Goal: Task Accomplishment & Management: Complete application form

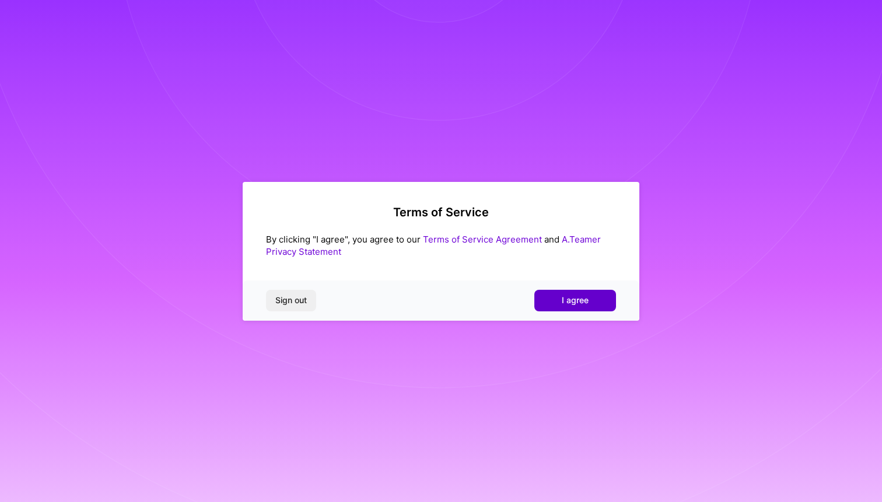
click at [558, 303] on button "I agree" at bounding box center [575, 300] width 82 height 21
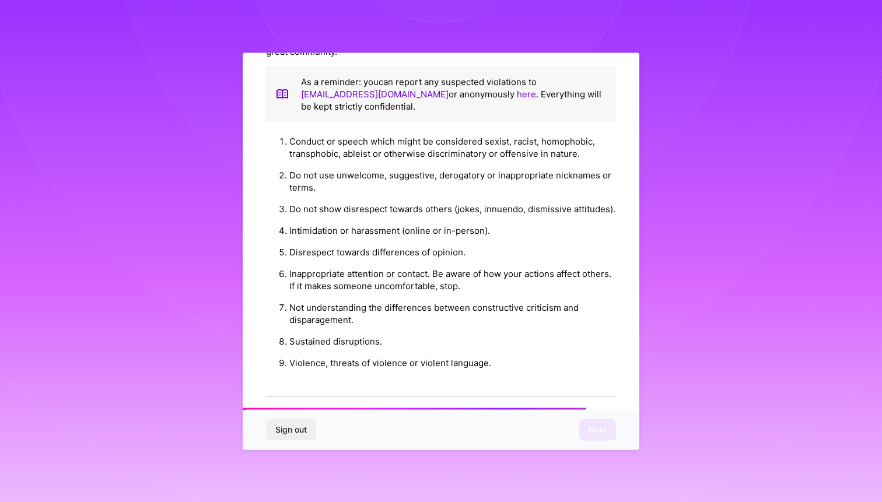
scroll to position [1208, 0]
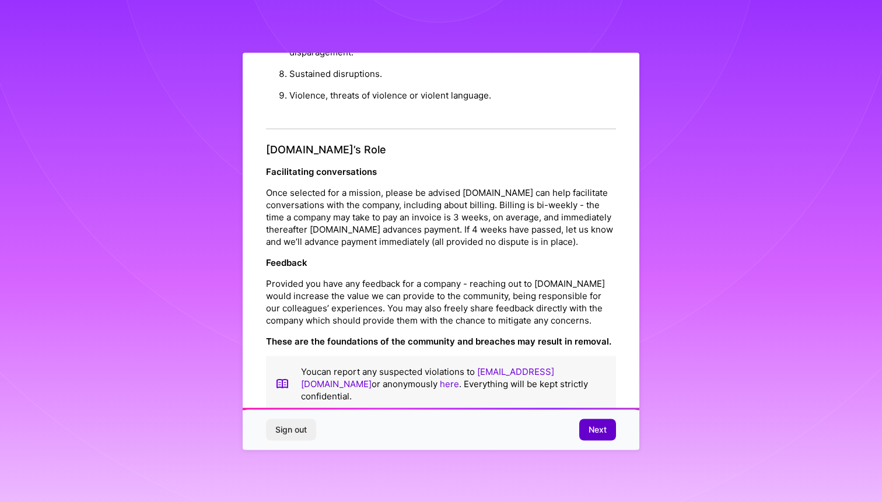
click at [583, 423] on button "Next" at bounding box center [597, 430] width 37 height 21
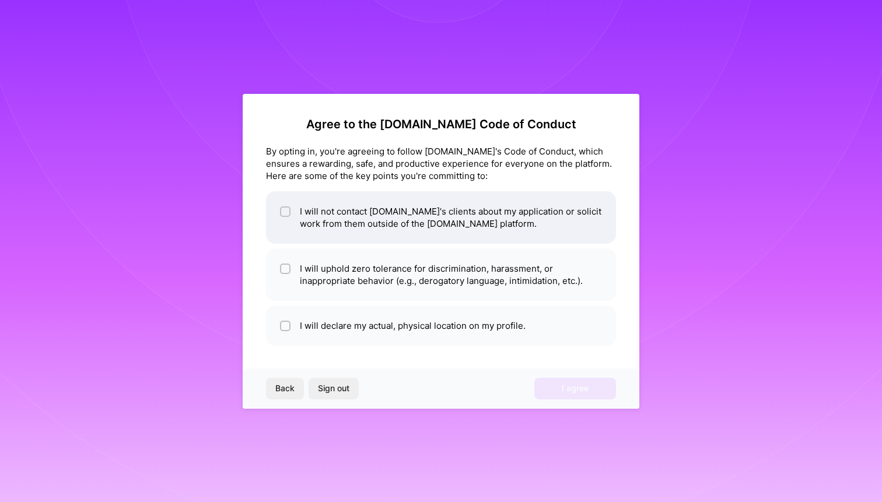
click at [326, 221] on li "I will not contact [DOMAIN_NAME]'s clients about my application or solicit work…" at bounding box center [441, 217] width 350 height 53
checkbox input "true"
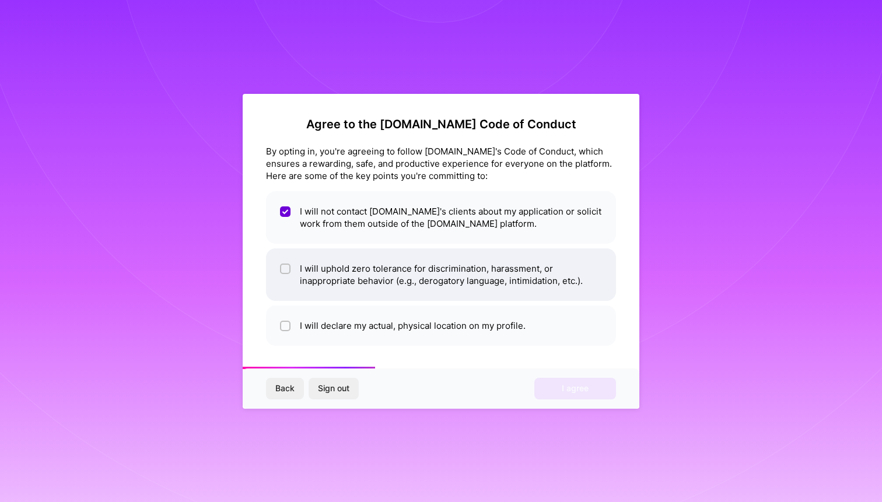
click at [336, 264] on li "I will uphold zero tolerance for discrimination, harassment, or inappropriate b…" at bounding box center [441, 275] width 350 height 53
checkbox input "true"
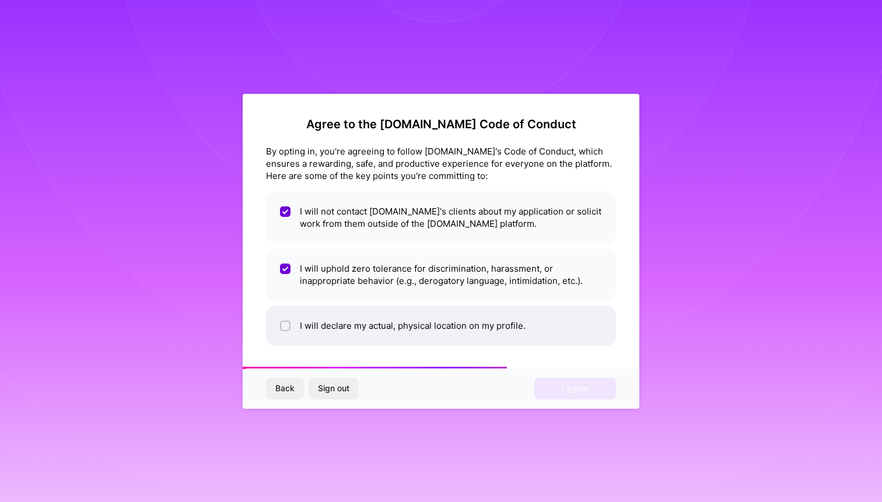
click at [414, 329] on li "I will declare my actual, physical location on my profile." at bounding box center [441, 326] width 350 height 40
checkbox input "true"
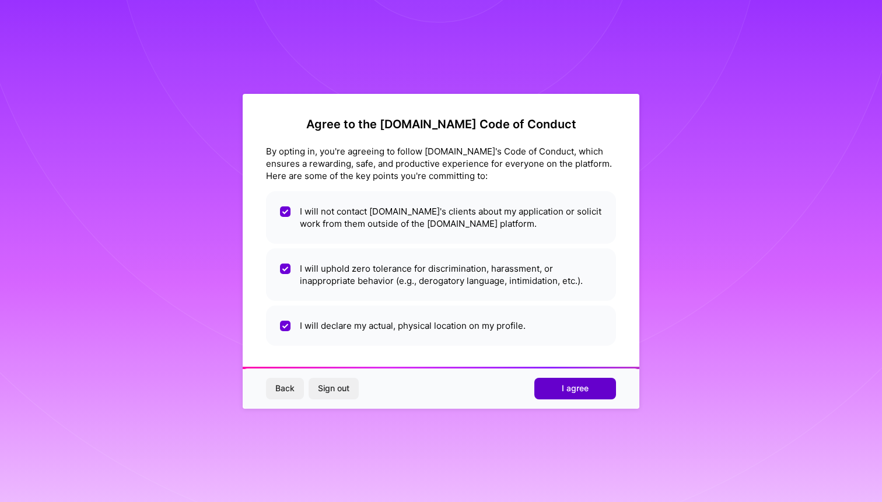
click at [579, 385] on span "I agree" at bounding box center [575, 389] width 27 height 12
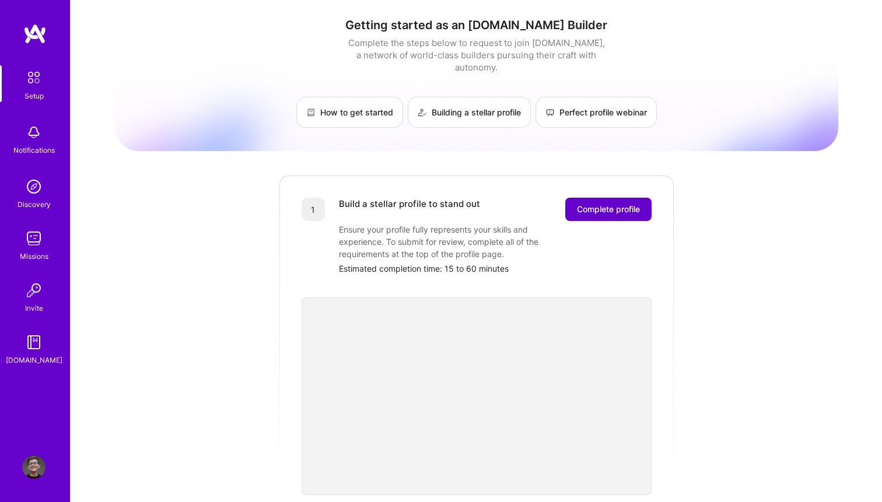
click at [630, 204] on span "Complete profile" at bounding box center [608, 210] width 63 height 12
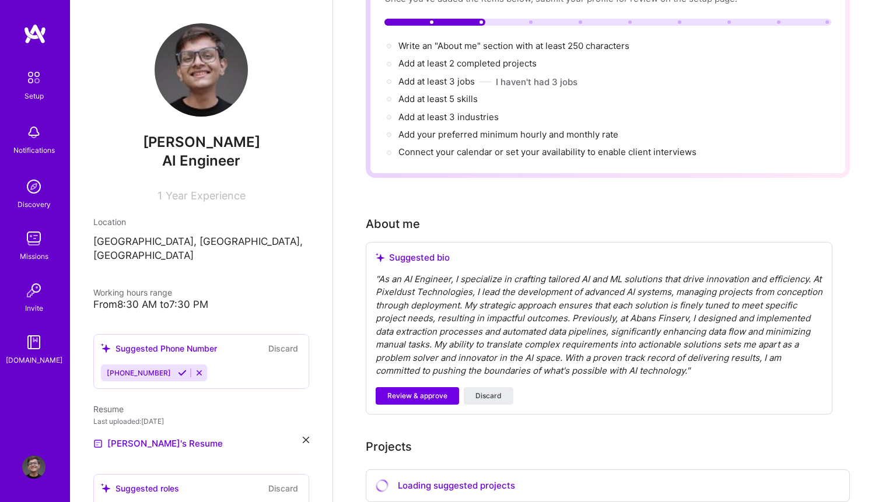
scroll to position [129, 0]
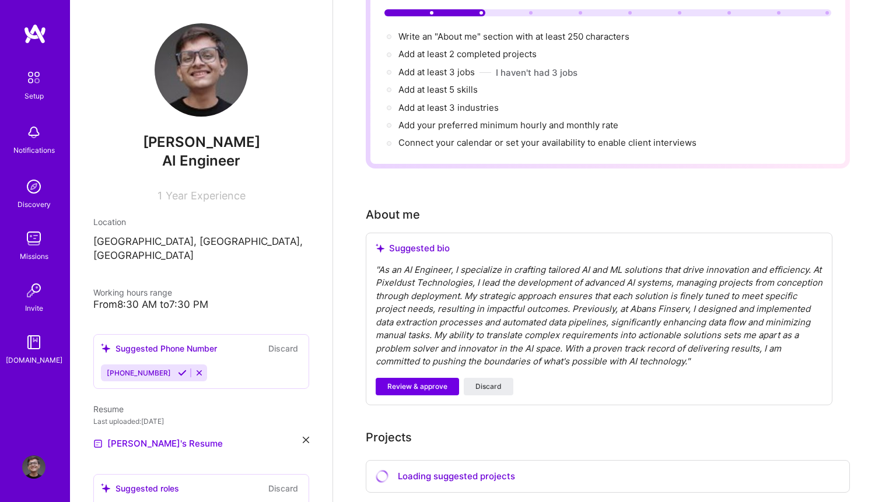
click at [464, 310] on div "" As an AI Engineer, I specialize in crafting tailored AI and ML solutions that…" at bounding box center [599, 316] width 447 height 105
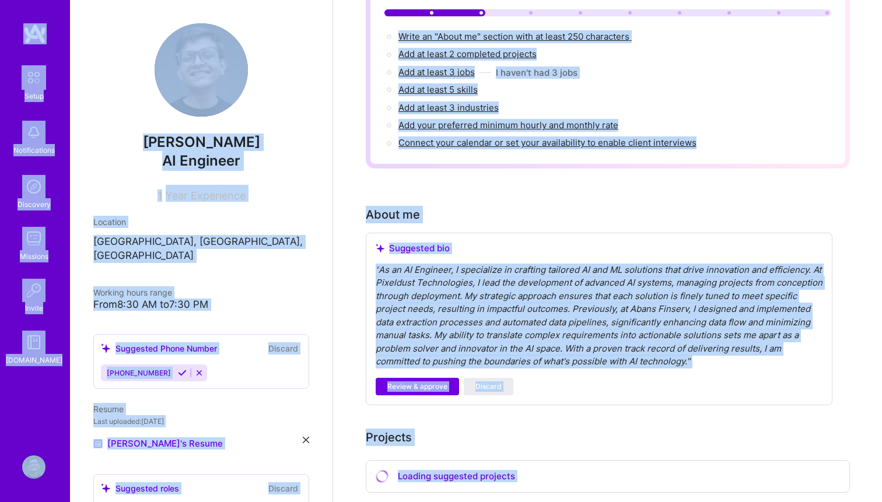
click at [464, 310] on div "" As an AI Engineer, I specialize in crafting tailored AI and ML solutions that…" at bounding box center [599, 316] width 447 height 105
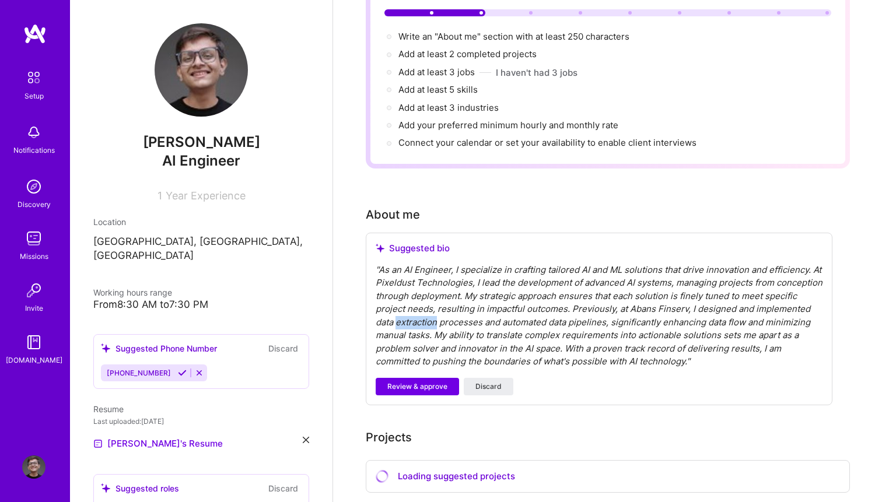
click at [464, 310] on div "" As an AI Engineer, I specialize in crafting tailored AI and ML solutions that…" at bounding box center [599, 316] width 447 height 105
click at [614, 317] on div "" As an AI Engineer, I specialize in crafting tailored AI and ML solutions that…" at bounding box center [599, 316] width 447 height 105
click at [500, 378] on button "Discard" at bounding box center [489, 387] width 50 height 18
click at [477, 382] on span "Discard" at bounding box center [489, 387] width 26 height 11
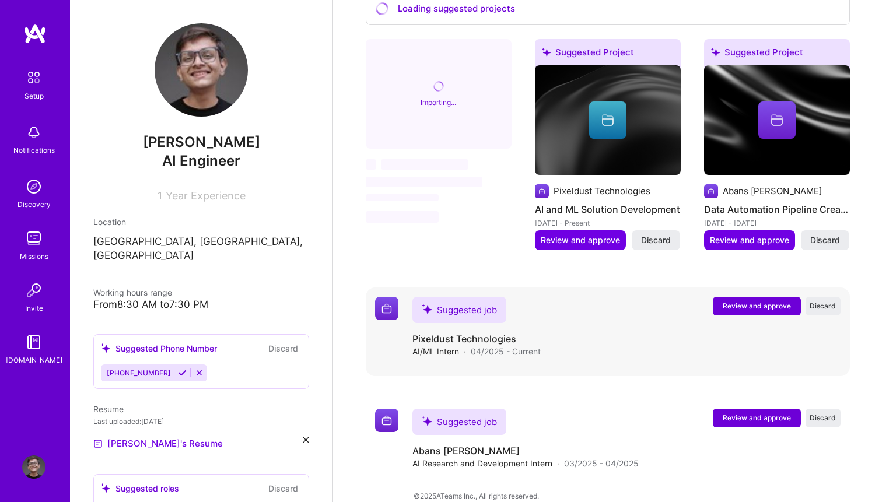
scroll to position [415, 0]
click at [759, 301] on span "Review and approve" at bounding box center [757, 306] width 68 height 10
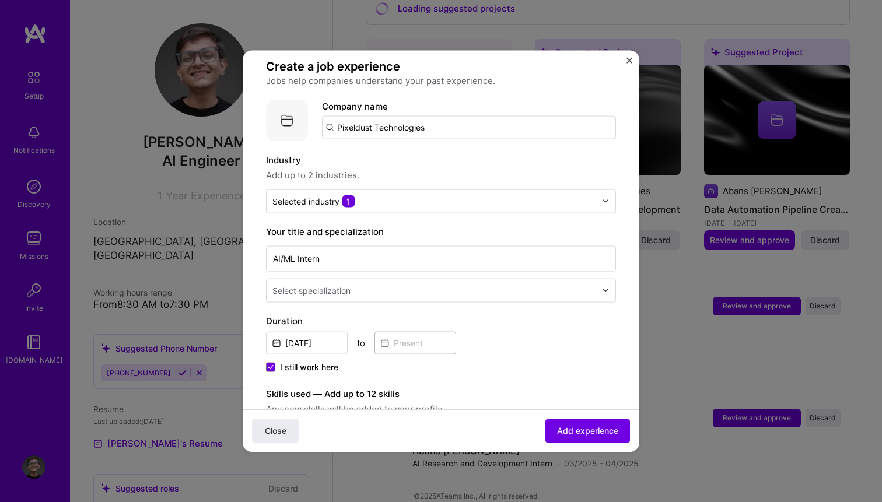
scroll to position [90, 0]
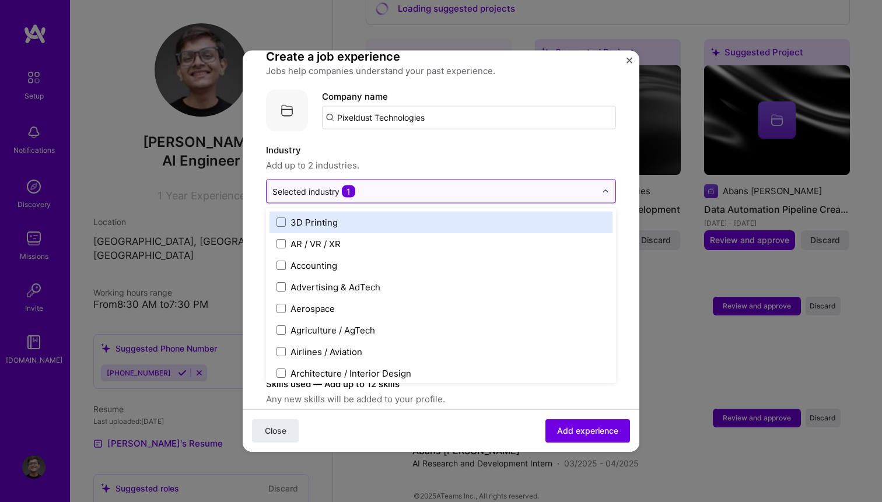
click at [375, 185] on input "text" at bounding box center [434, 191] width 324 height 12
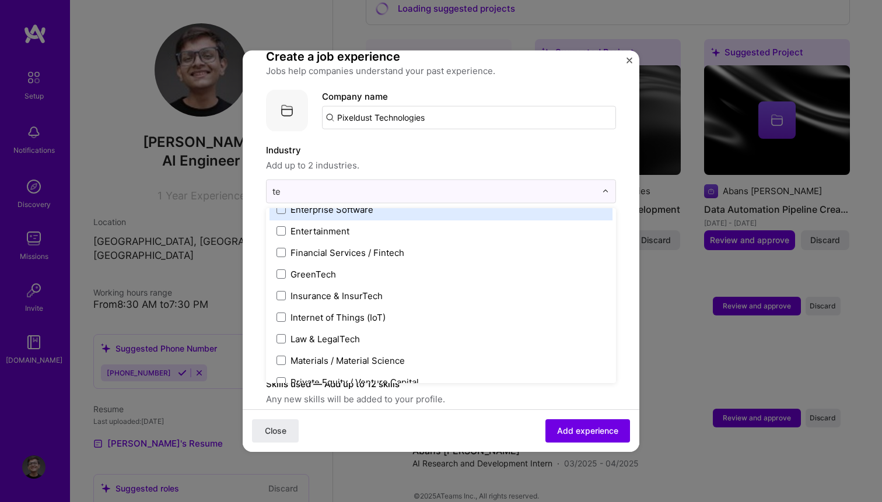
scroll to position [232, 0]
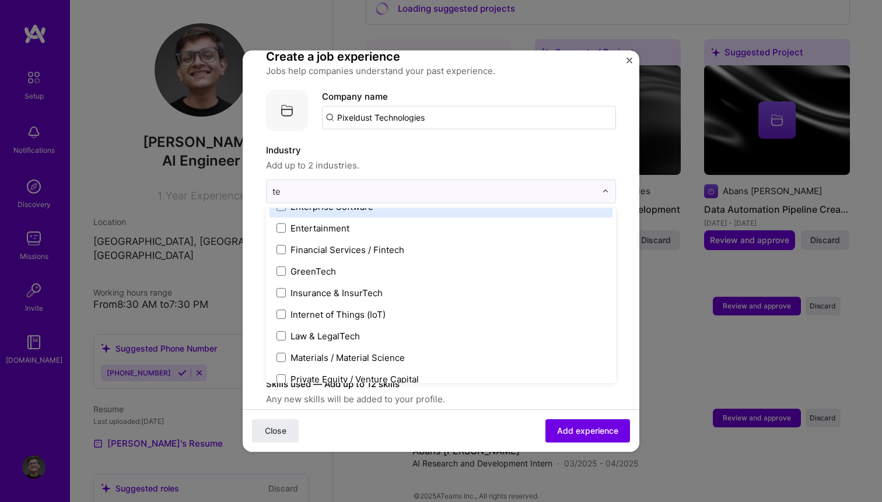
type input "te"
click at [417, 158] on span "Add up to 2 industries." at bounding box center [441, 165] width 350 height 14
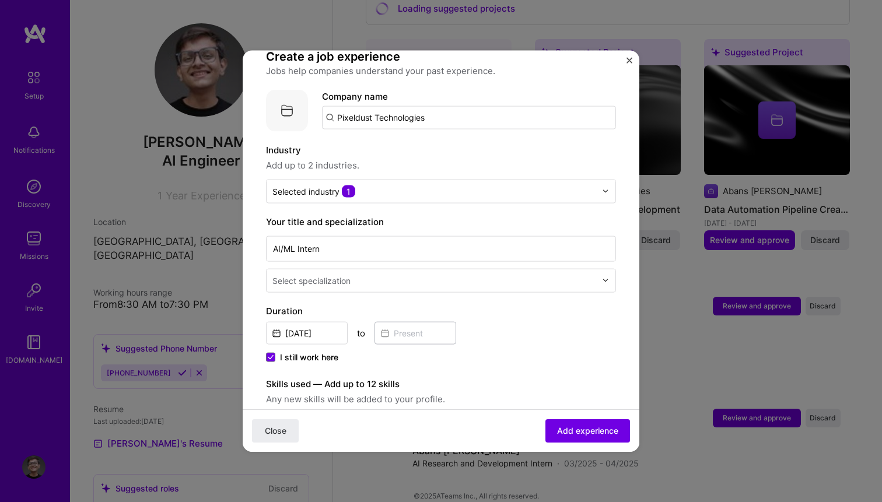
click at [323, 274] on div "Select specialization" at bounding box center [311, 280] width 78 height 12
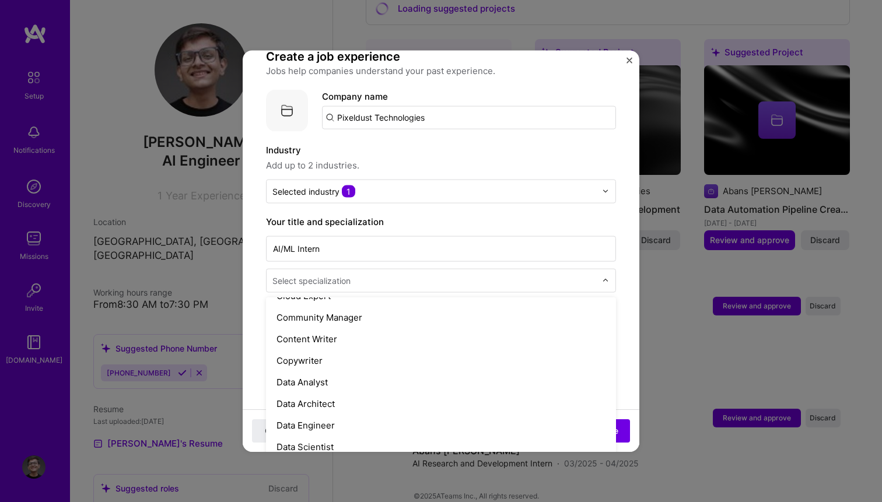
scroll to position [0, 0]
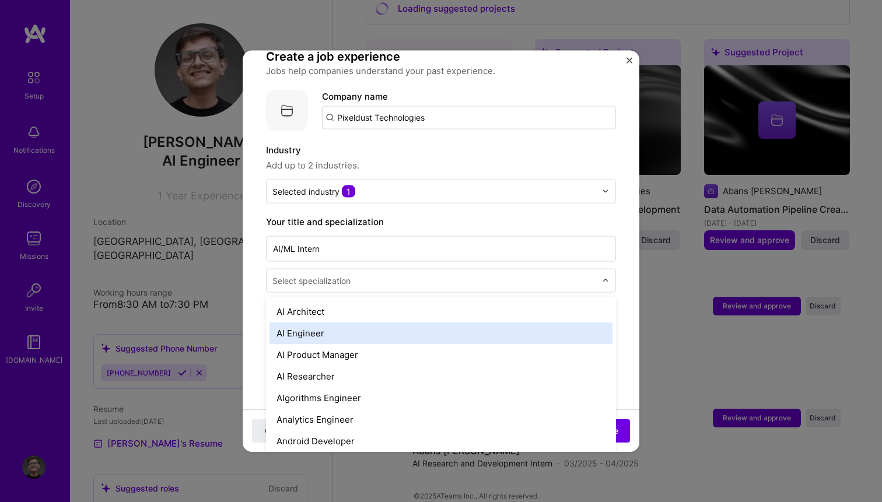
click at [336, 322] on div "AI Engineer" at bounding box center [441, 333] width 343 height 22
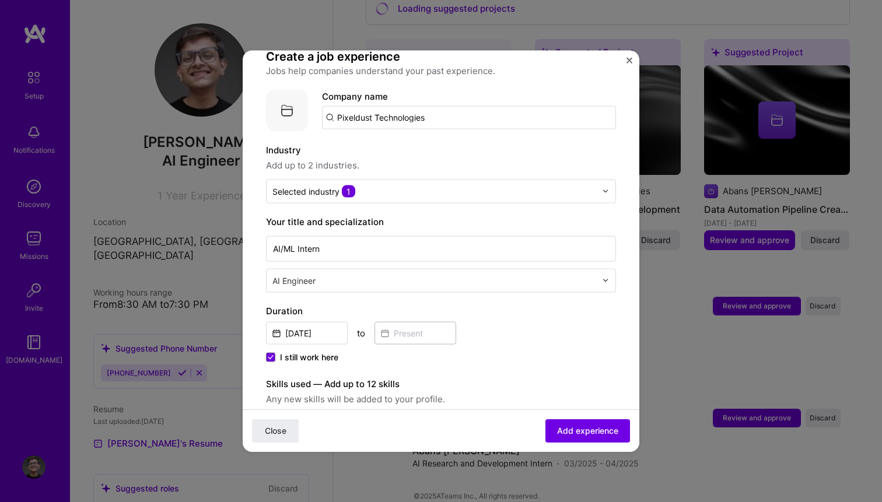
click at [357, 233] on div "AI/ML Intern option AI Engineer, selected. Select is focused ,type to refine li…" at bounding box center [441, 262] width 350 height 59
click at [345, 237] on input "AI/ML Intern" at bounding box center [441, 249] width 350 height 26
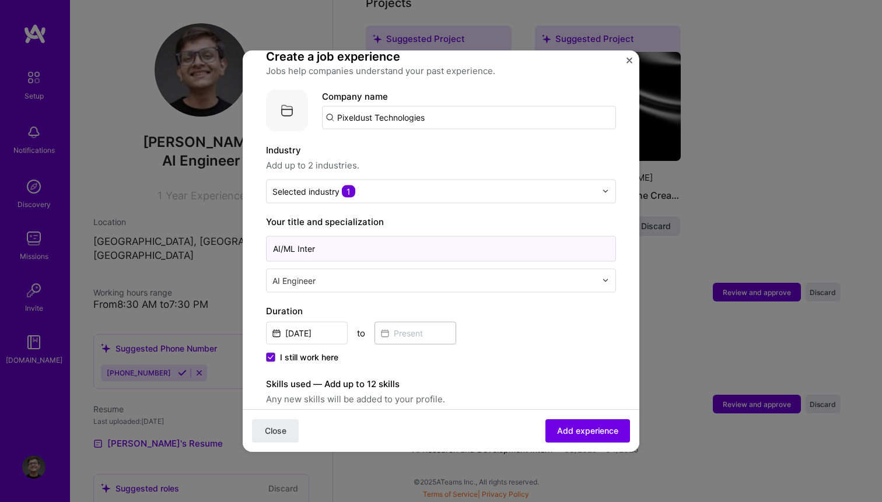
scroll to position [368, 0]
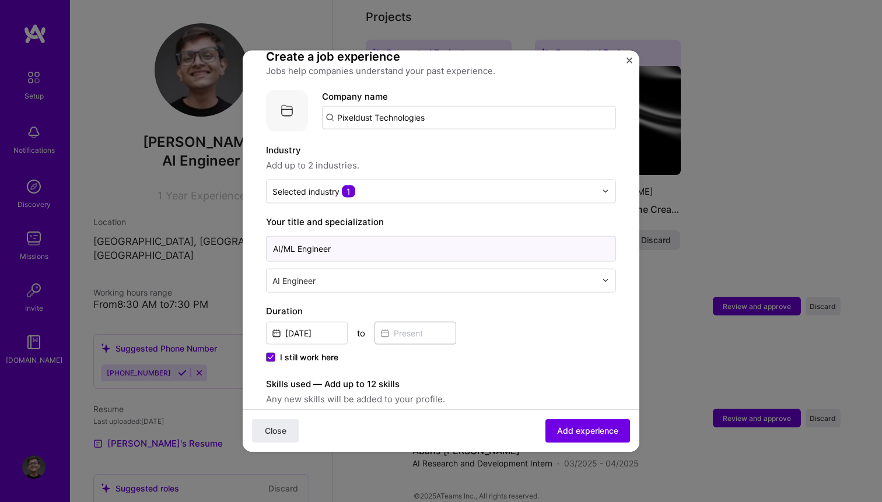
type input "AI/ML Engineer"
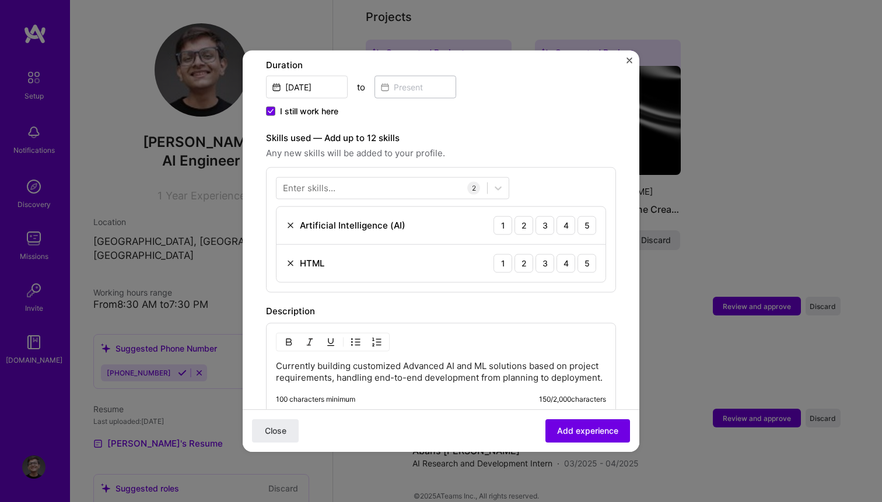
scroll to position [353, 0]
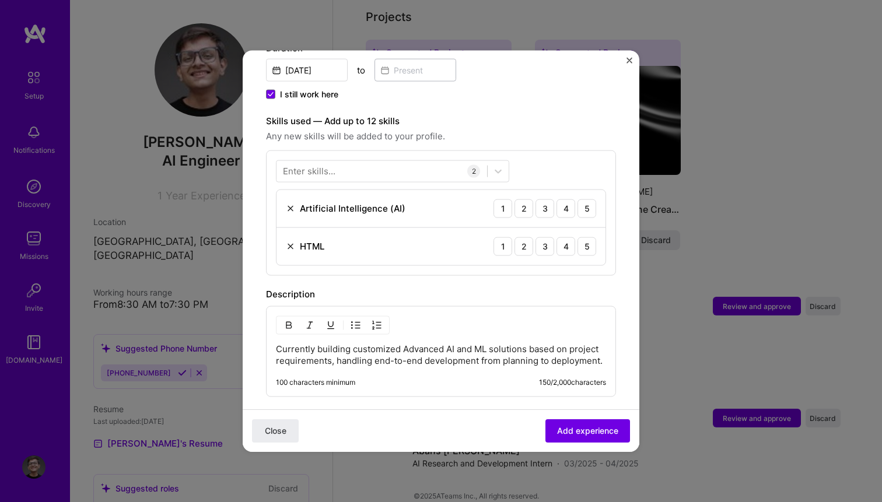
click at [292, 242] on img at bounding box center [290, 246] width 9 height 9
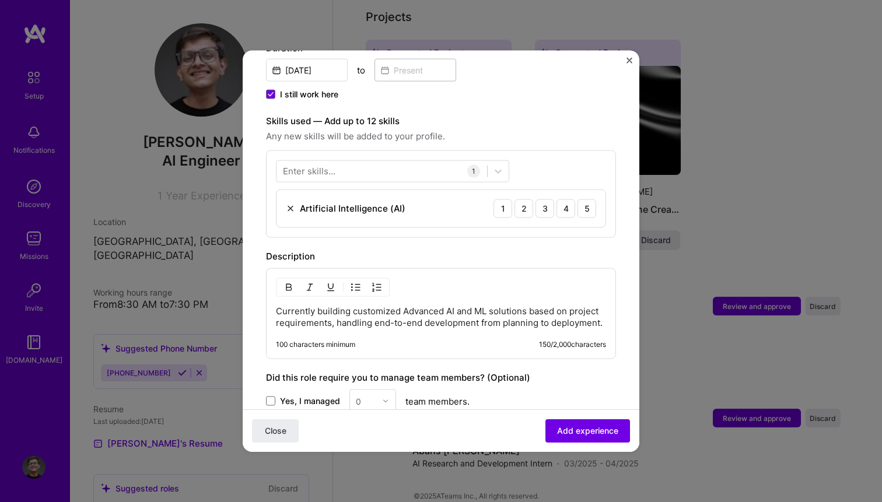
click at [499, 305] on p "Currently building customized Advanced AI and ML solutions based on project req…" at bounding box center [441, 316] width 330 height 23
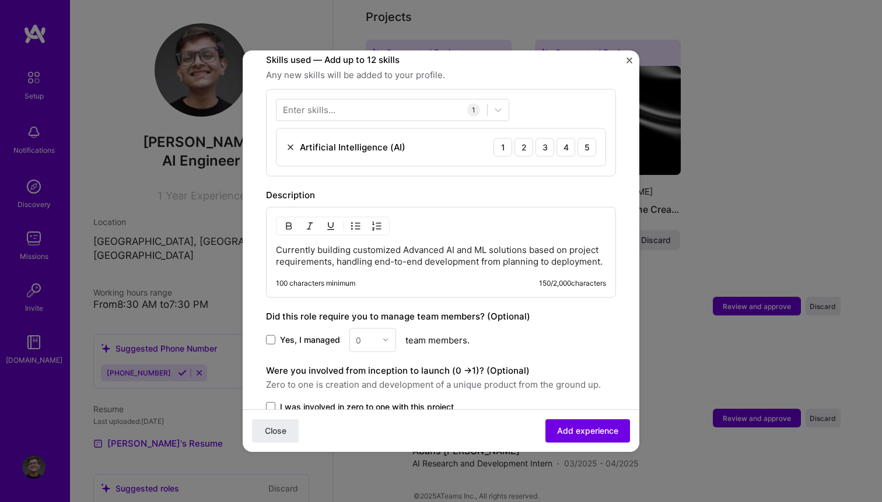
scroll to position [424, 0]
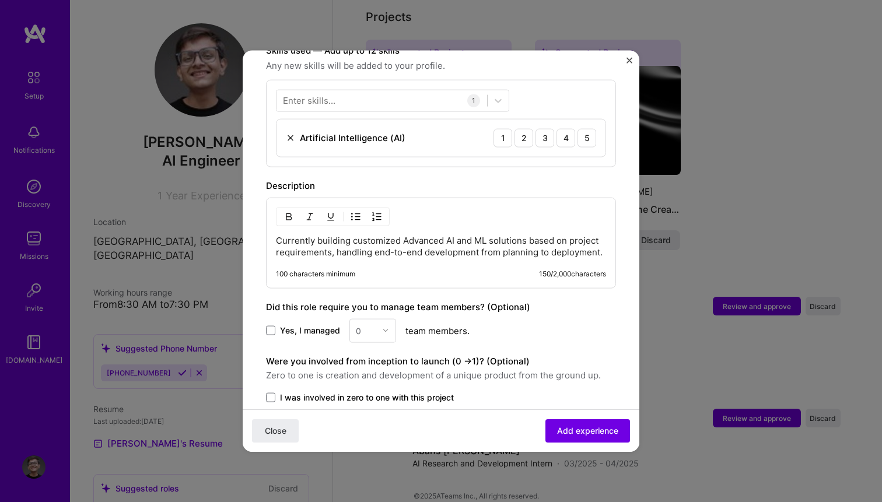
click at [277, 325] on label "Yes, I managed" at bounding box center [303, 331] width 74 height 12
click at [0, 0] on input "Yes, I managed" at bounding box center [0, 0] width 0 height 0
click at [375, 319] on div "0" at bounding box center [366, 330] width 32 height 23
click at [380, 374] on div "2" at bounding box center [373, 383] width 40 height 22
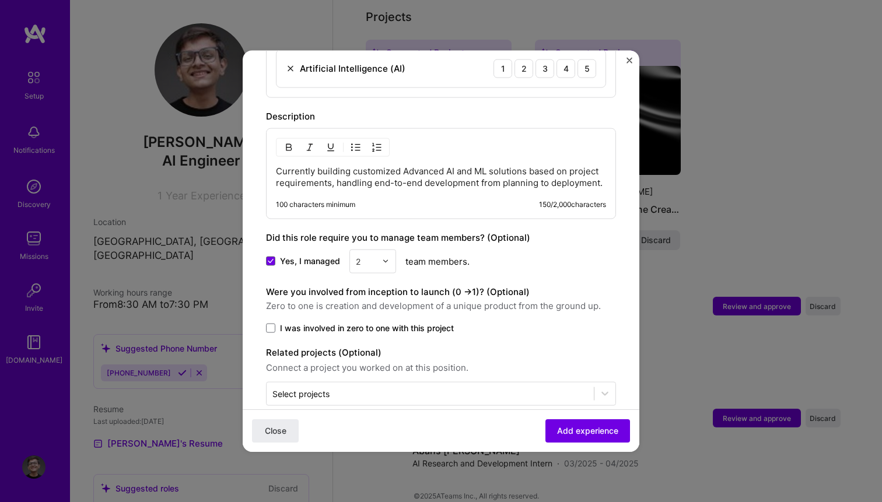
scroll to position [500, 0]
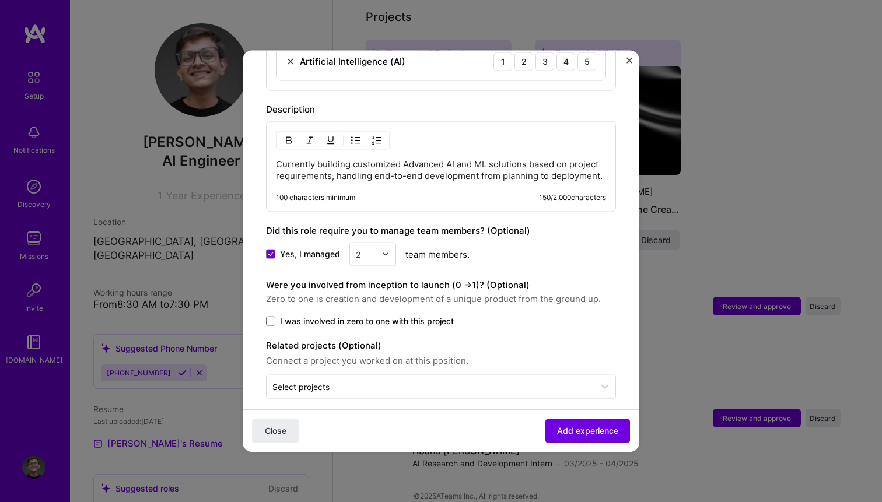
click at [380, 315] on span "I was involved in zero to one with this project" at bounding box center [367, 321] width 174 height 12
click at [0, 0] on input "I was involved in zero to one with this project" at bounding box center [0, 0] width 0 height 0
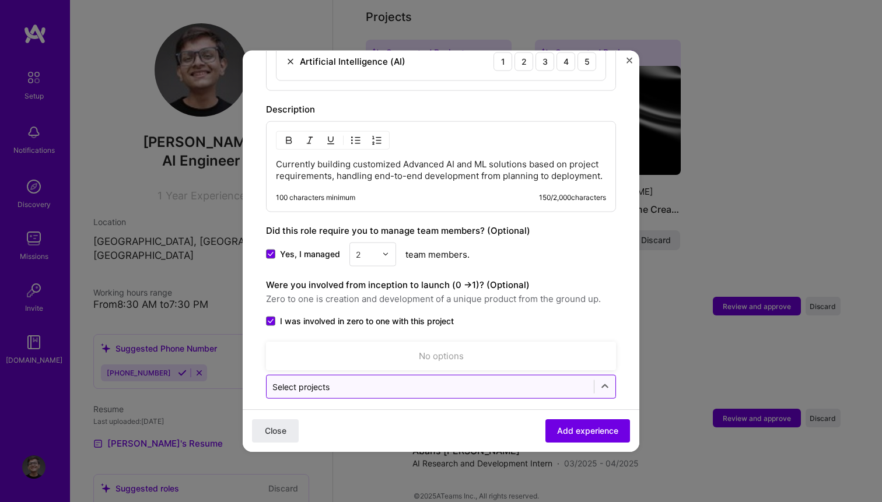
click at [329, 379] on div at bounding box center [430, 386] width 316 height 15
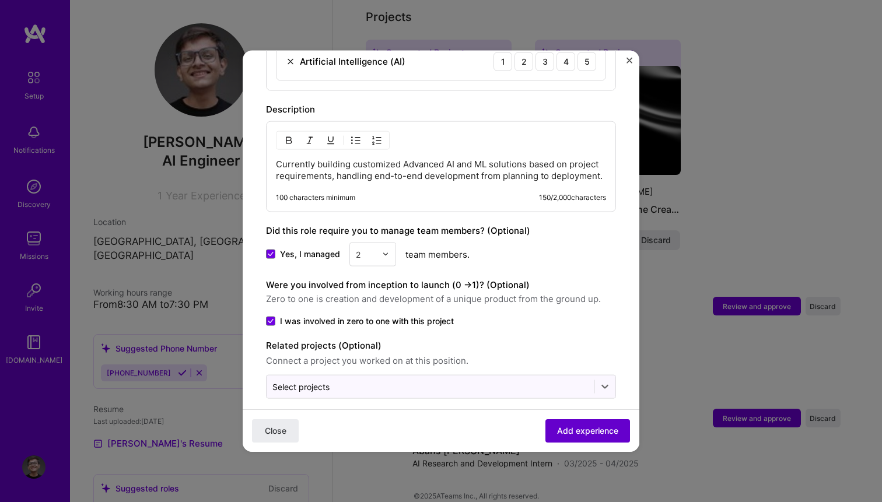
click at [620, 439] on button "Add experience" at bounding box center [588, 431] width 85 height 23
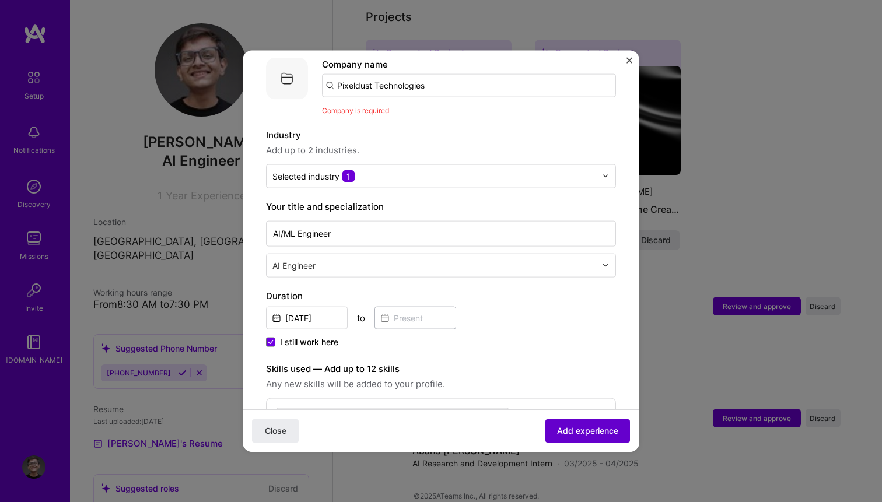
scroll to position [117, 0]
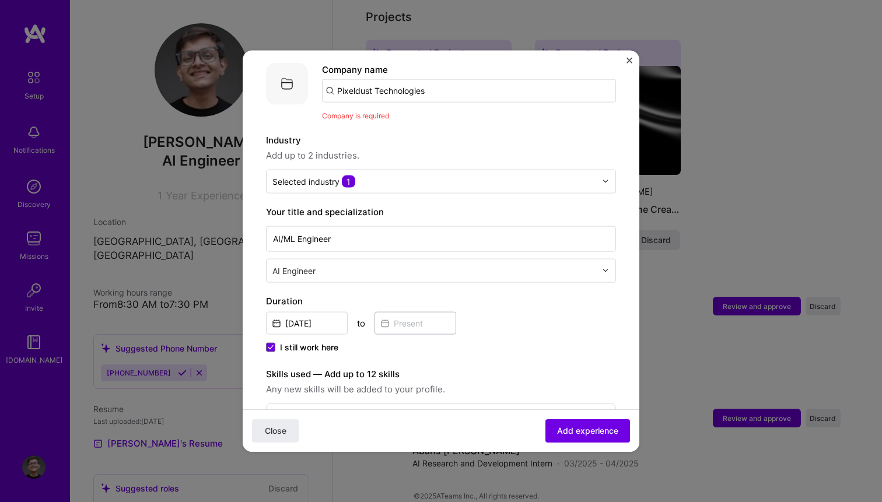
click at [449, 79] on input "Pixeldust Technologies" at bounding box center [469, 90] width 294 height 23
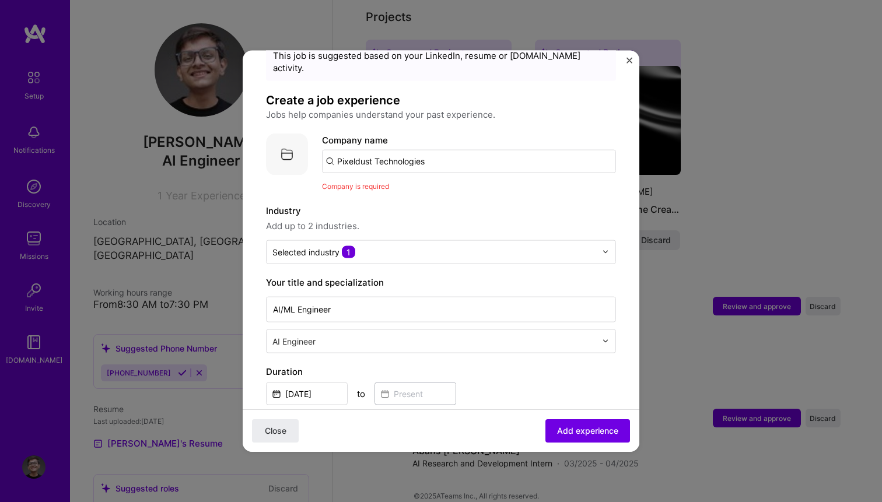
scroll to position [39, 0]
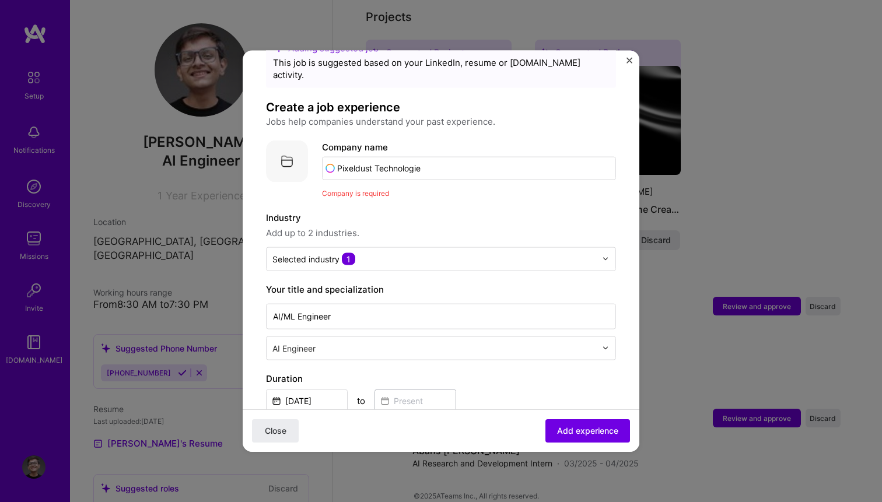
type input "Pixeldust Technologies"
click at [449, 190] on div "Pixeldust Technologies" at bounding box center [440, 200] width 107 height 20
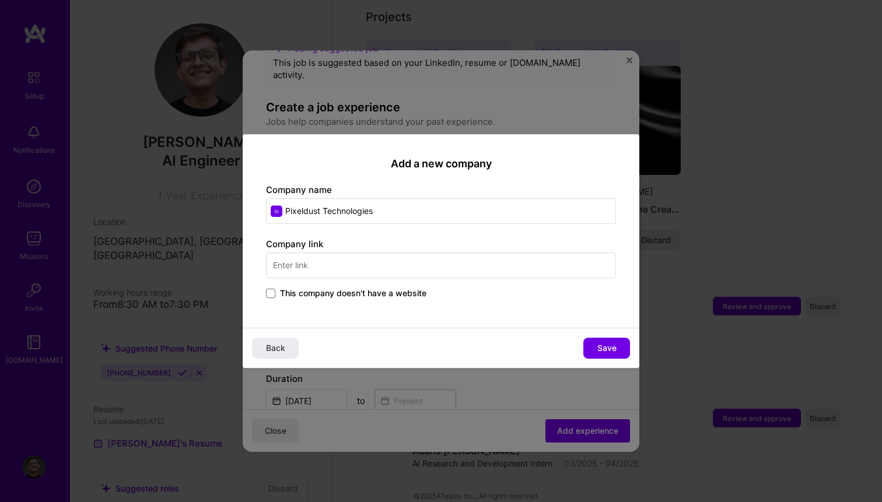
click at [383, 270] on input "text" at bounding box center [441, 266] width 350 height 26
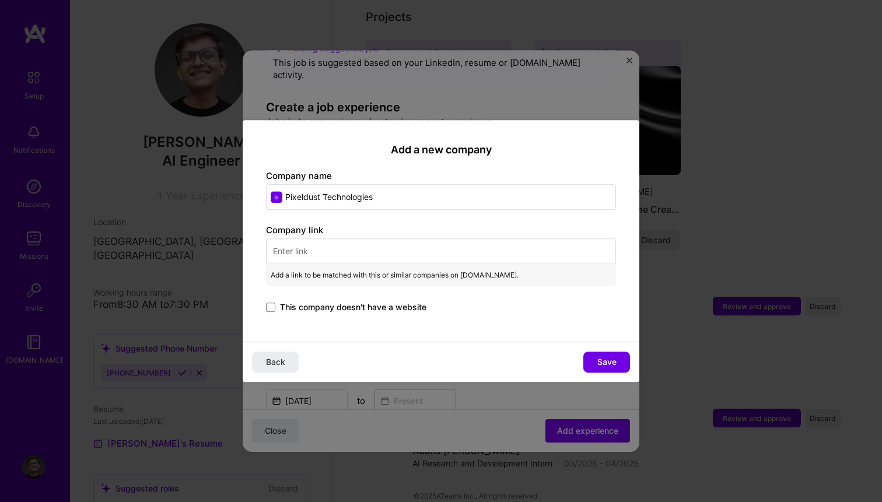
paste input "[URL][DOMAIN_NAME]"
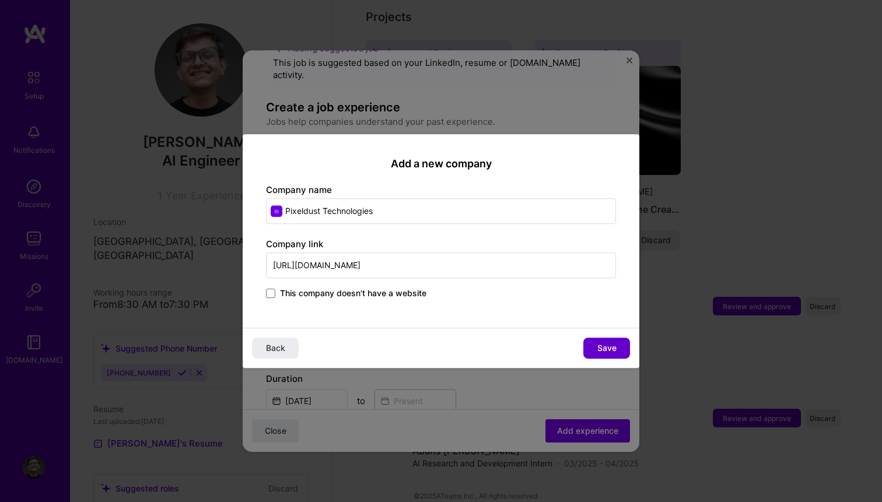
type input "[URL][DOMAIN_NAME]"
click at [599, 338] on button "Save" at bounding box center [607, 348] width 47 height 21
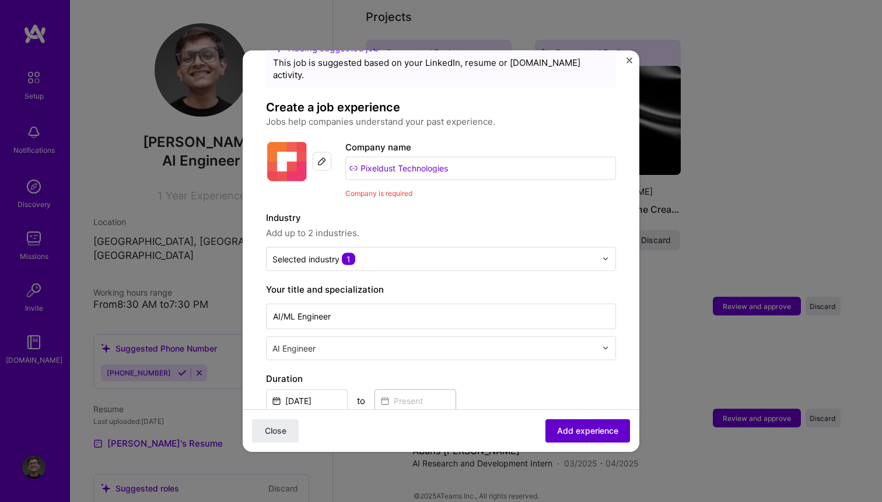
click at [609, 438] on button "Add experience" at bounding box center [588, 431] width 85 height 23
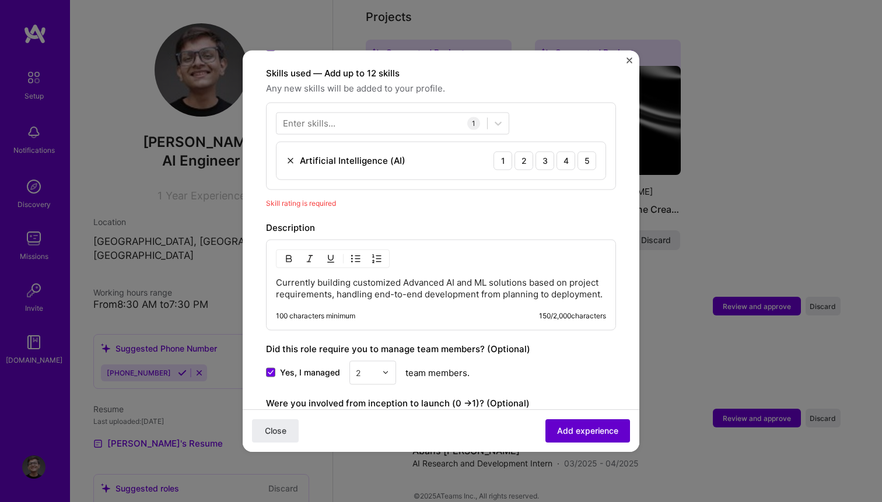
scroll to position [404, 0]
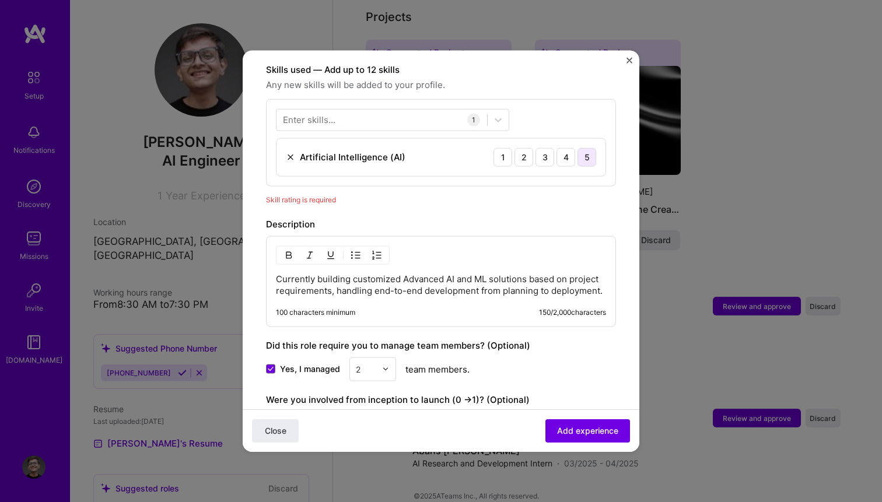
click at [584, 148] on div "5" at bounding box center [587, 157] width 19 height 19
click at [575, 428] on span "Add experience" at bounding box center [587, 431] width 61 height 12
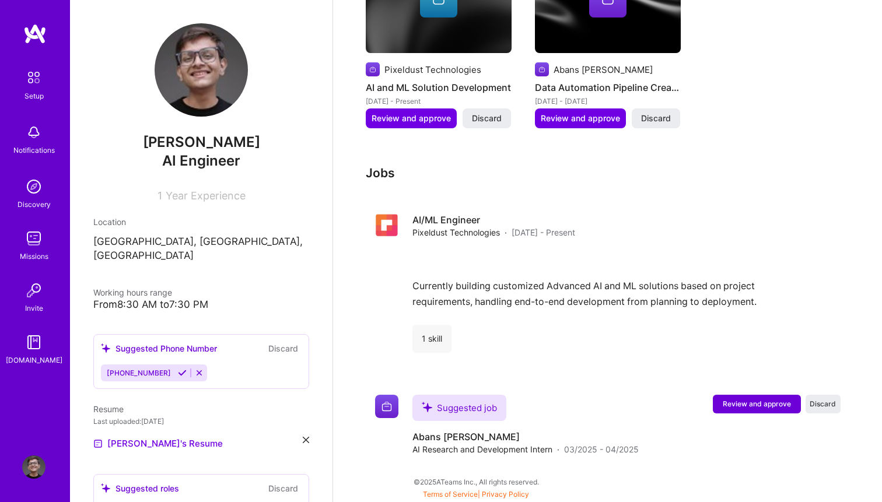
scroll to position [475, 0]
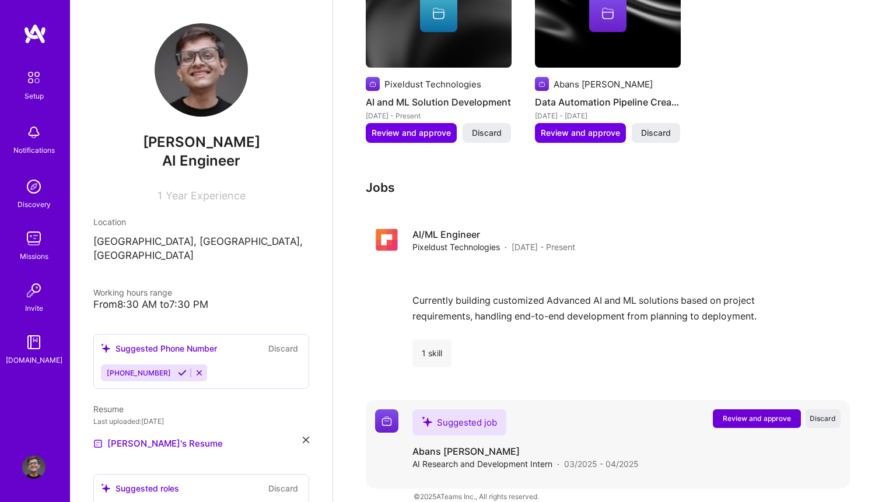
click at [766, 414] on span "Review and approve" at bounding box center [757, 419] width 68 height 10
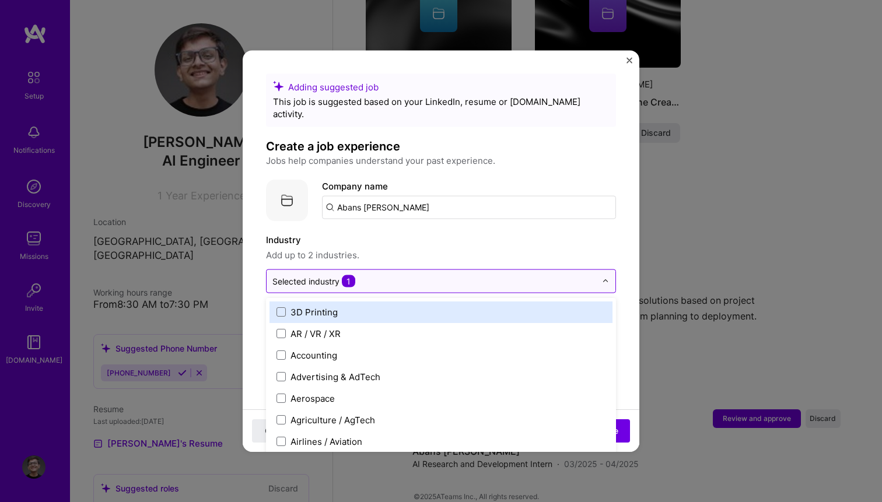
click at [421, 275] on input "text" at bounding box center [434, 281] width 324 height 12
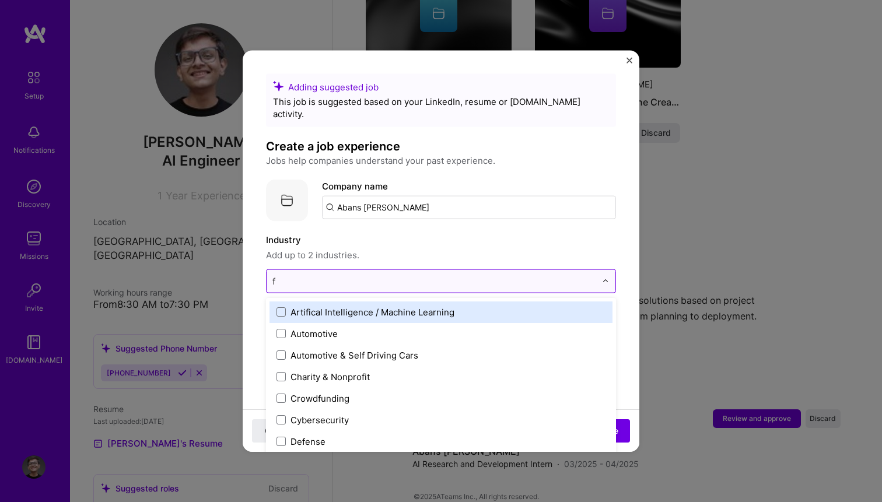
type input "fi"
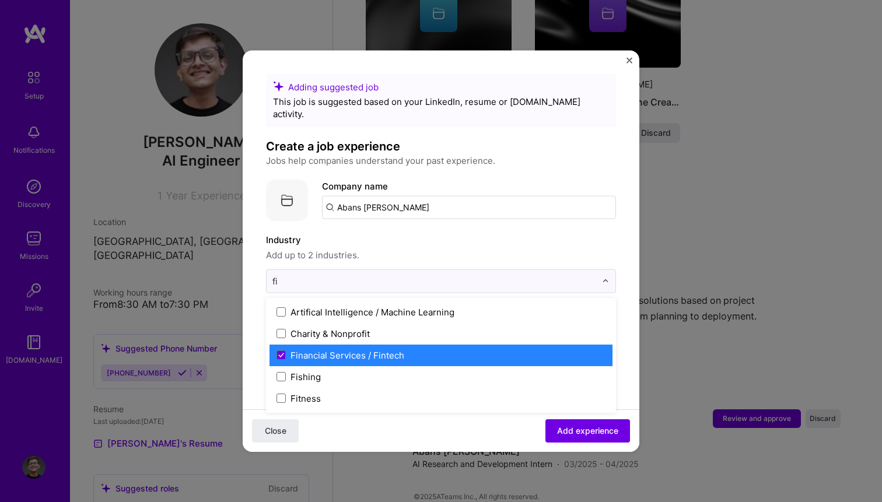
click at [364, 351] on div "Financial Services / Fintech" at bounding box center [441, 355] width 343 height 22
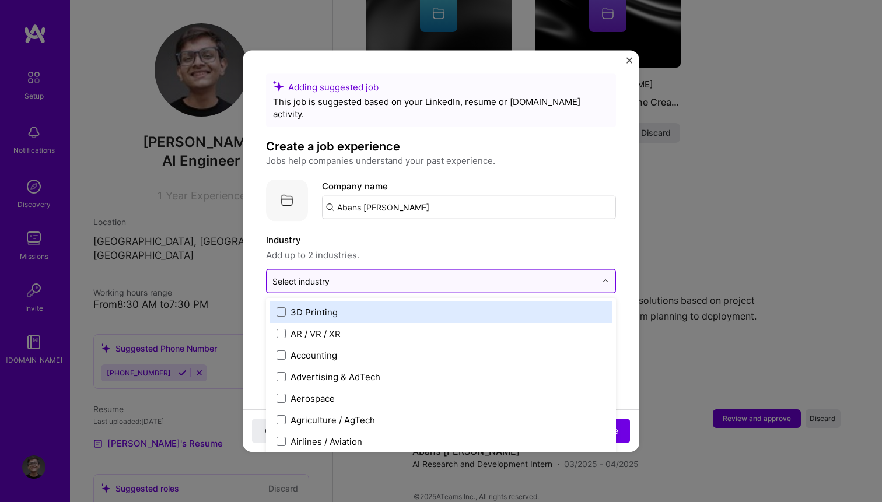
click at [435, 275] on input "text" at bounding box center [434, 281] width 324 height 12
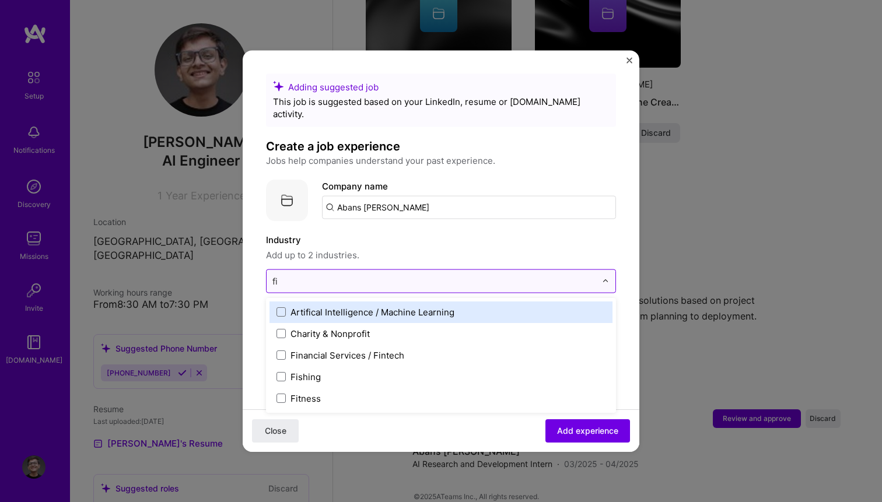
type input "fin"
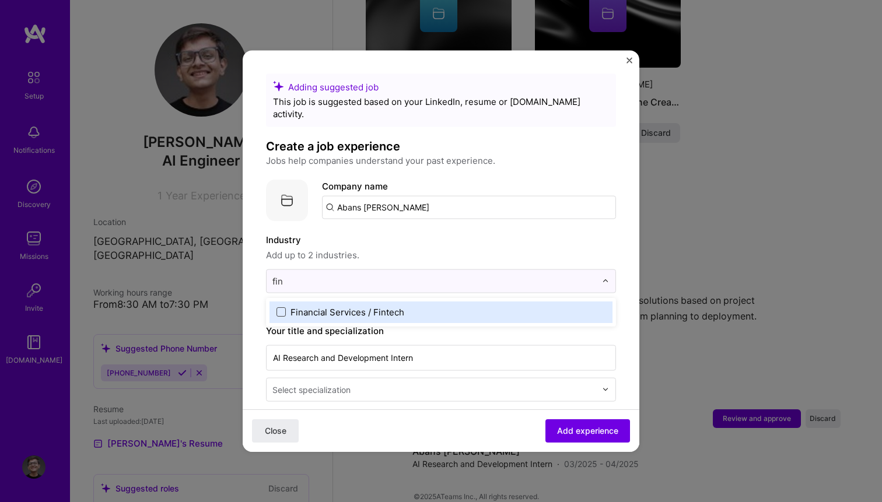
click at [281, 308] on span at bounding box center [281, 312] width 9 height 9
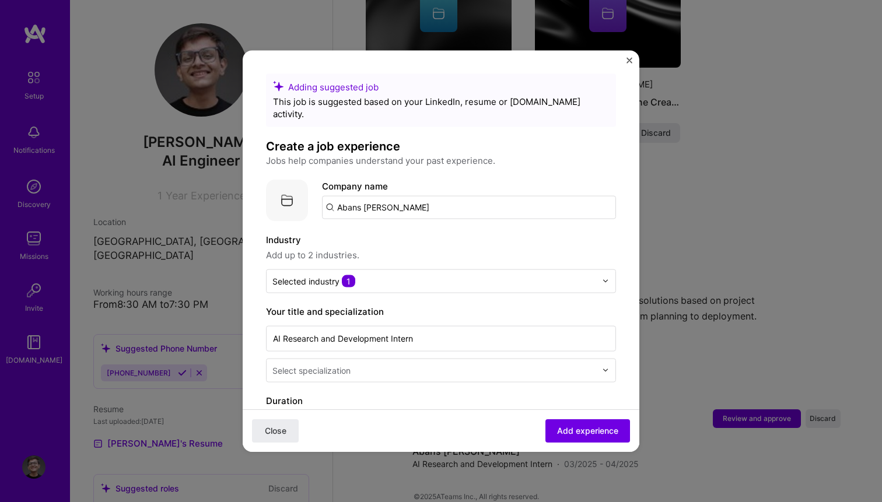
click at [412, 248] on span "Add up to 2 industries." at bounding box center [441, 255] width 350 height 14
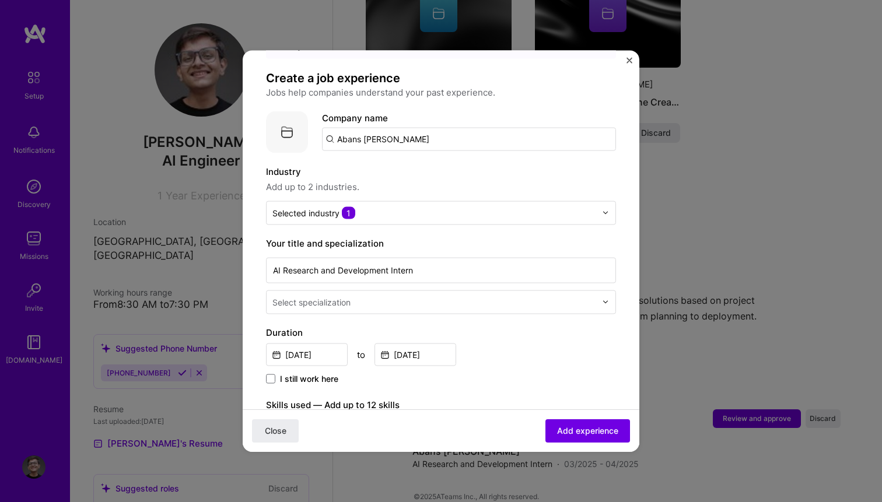
scroll to position [75, 0]
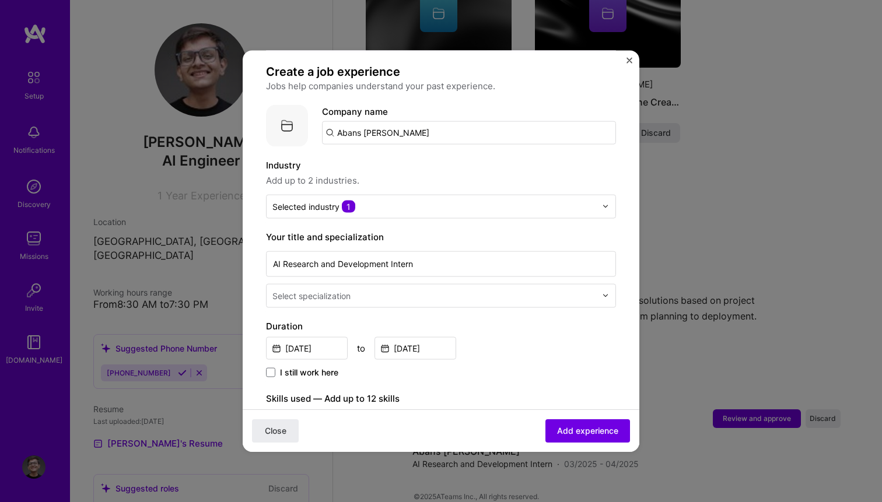
click at [325, 289] on div "Select specialization" at bounding box center [311, 295] width 78 height 12
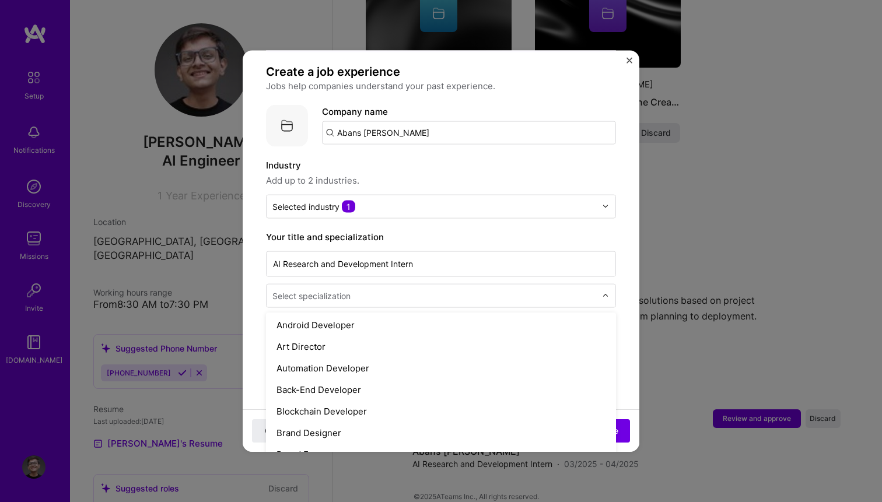
scroll to position [134, 0]
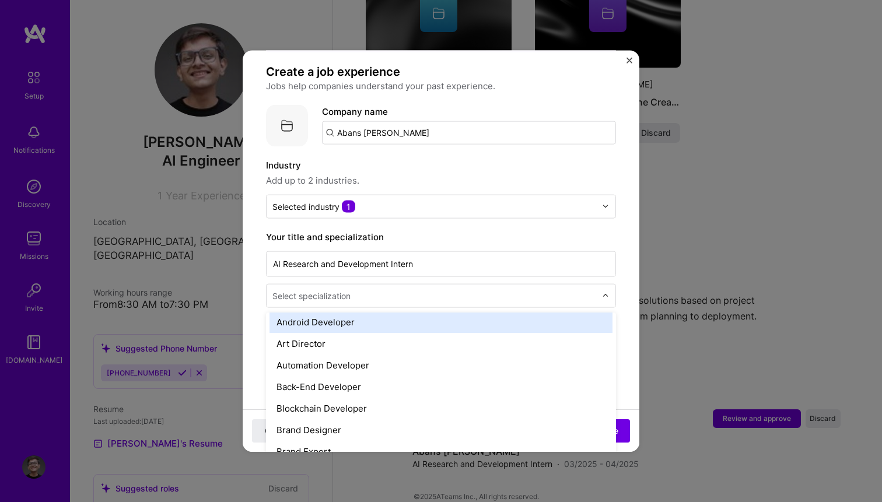
click at [347, 267] on div "AI Research and Development Intern option Android Developer focused, 7 of 70. 7…" at bounding box center [441, 278] width 350 height 59
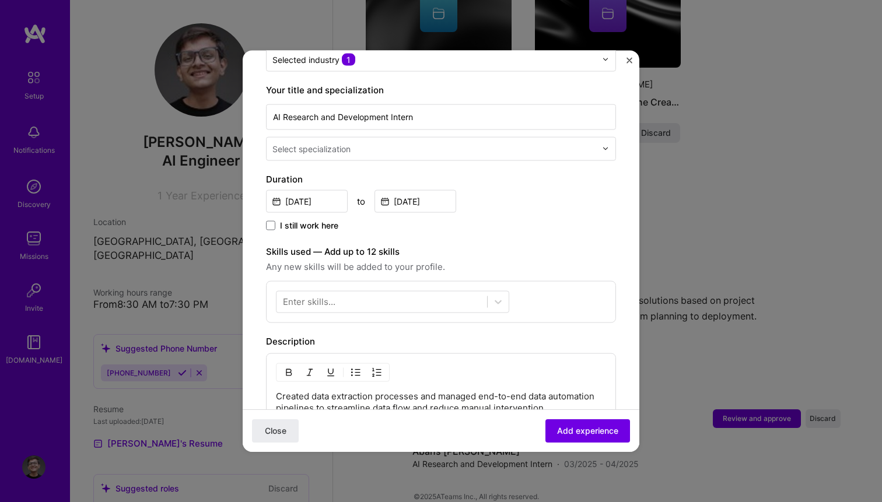
scroll to position [250, 0]
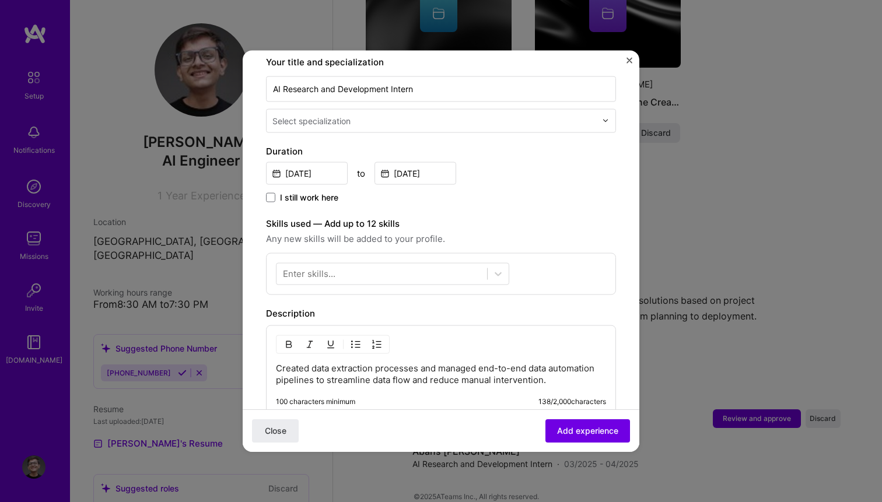
click at [341, 253] on div "Enter skills..." at bounding box center [441, 274] width 350 height 42
click at [330, 268] on div "Enter skills..." at bounding box center [309, 274] width 53 height 12
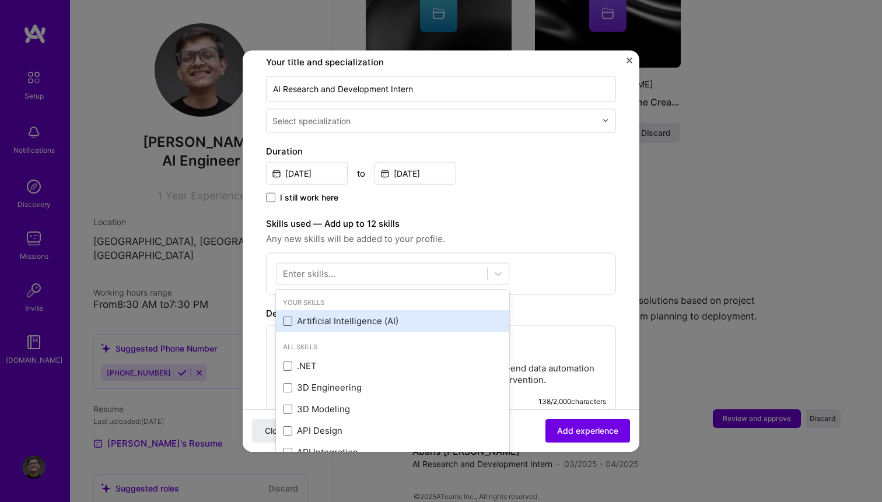
click at [286, 316] on span at bounding box center [287, 320] width 9 height 9
click at [0, 0] on input "checkbox" at bounding box center [0, 0] width 0 height 0
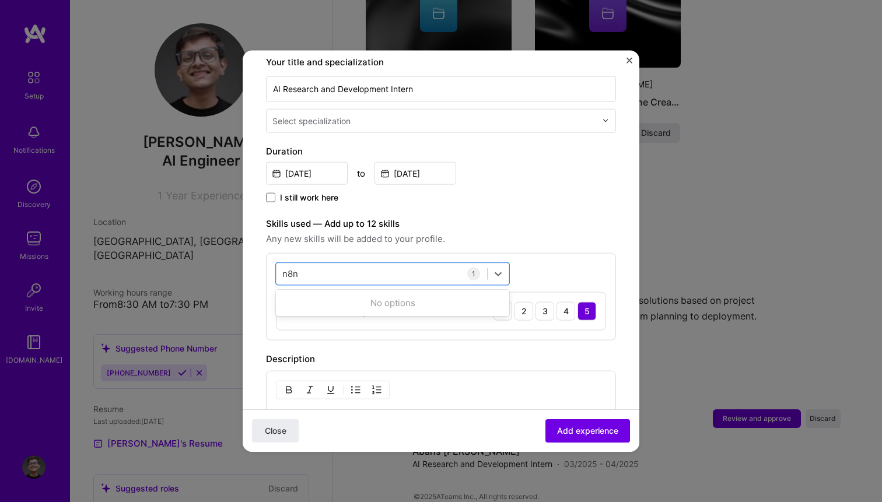
type input "n8n"
click at [446, 232] on span "Any new skills will be added to your profile." at bounding box center [441, 239] width 350 height 14
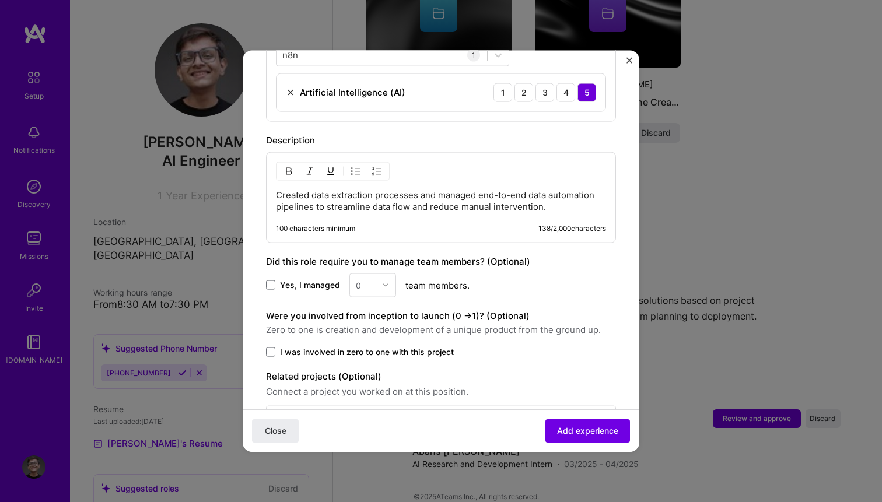
scroll to position [499, 0]
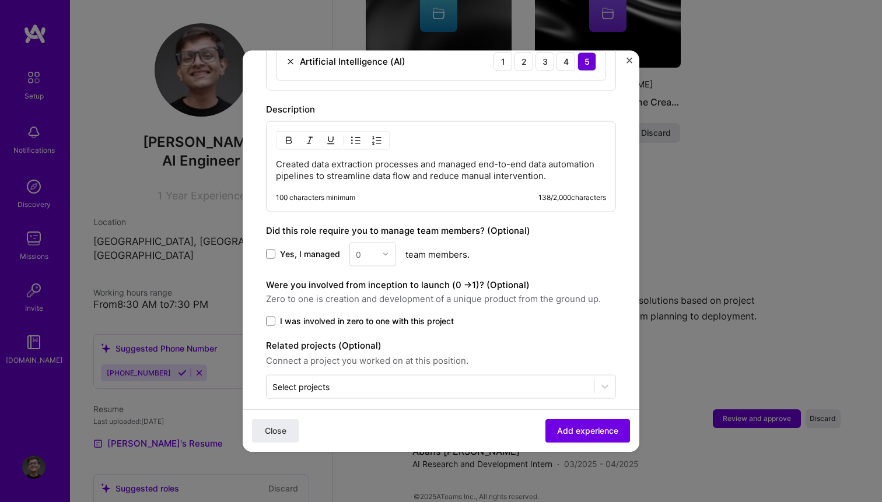
click at [306, 315] on span "I was involved in zero to one with this project" at bounding box center [367, 321] width 174 height 12
click at [0, 0] on input "I was involved in zero to one with this project" at bounding box center [0, 0] width 0 height 0
click at [574, 425] on span "Add experience" at bounding box center [587, 431] width 61 height 12
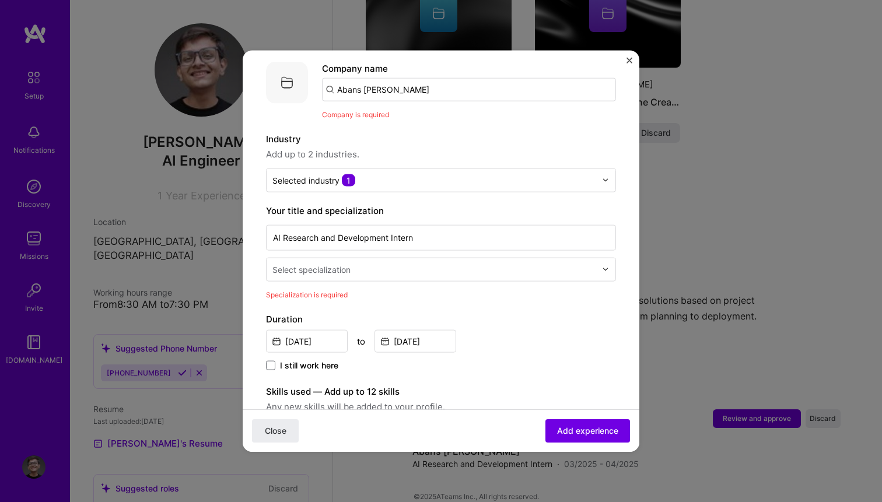
scroll to position [117, 0]
click at [418, 264] on input "text" at bounding box center [435, 270] width 326 height 12
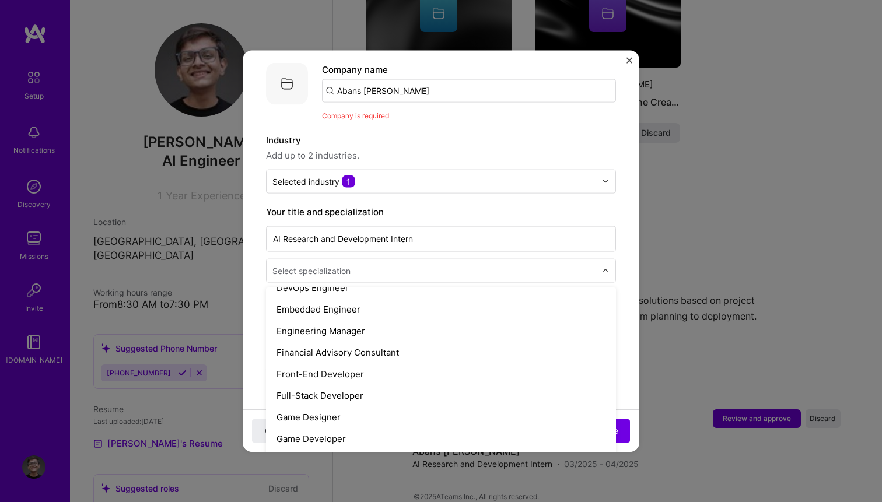
scroll to position [0, 0]
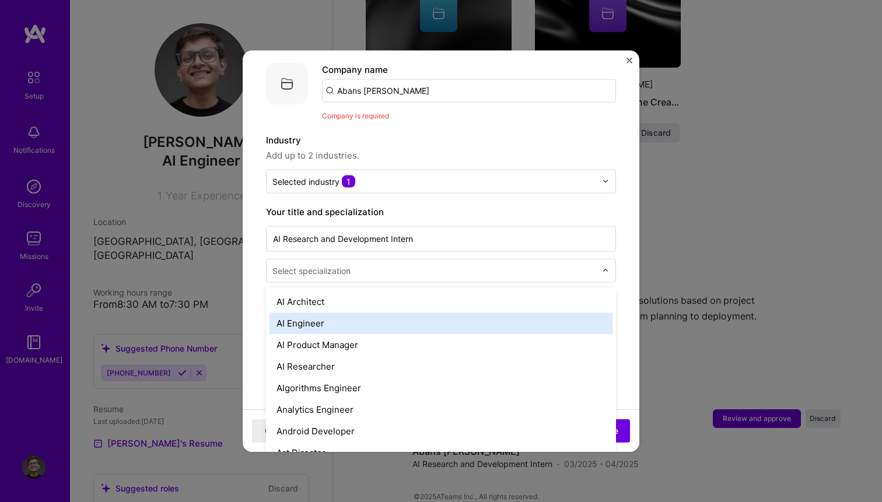
click at [340, 315] on div "AI Engineer" at bounding box center [441, 323] width 343 height 22
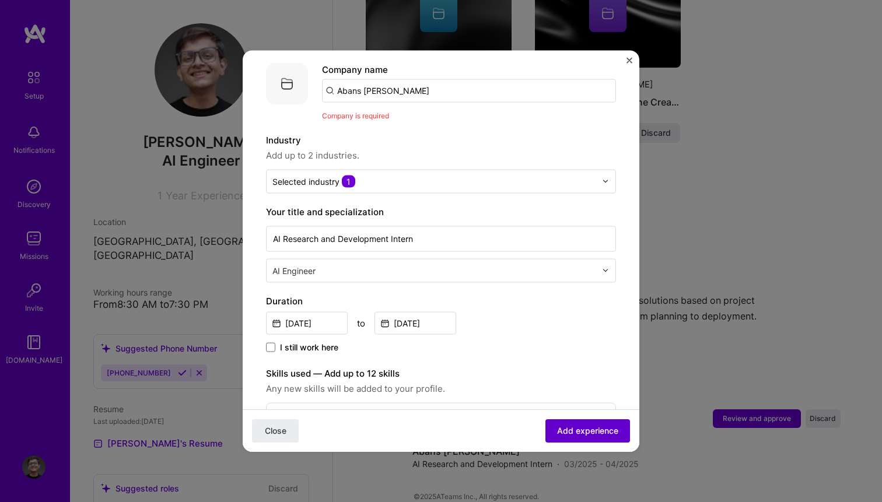
click at [606, 439] on button "Add experience" at bounding box center [588, 431] width 85 height 23
click at [396, 79] on input "Abans [PERSON_NAME]" at bounding box center [469, 90] width 294 height 23
type input "Abans [PERSON_NAME]"
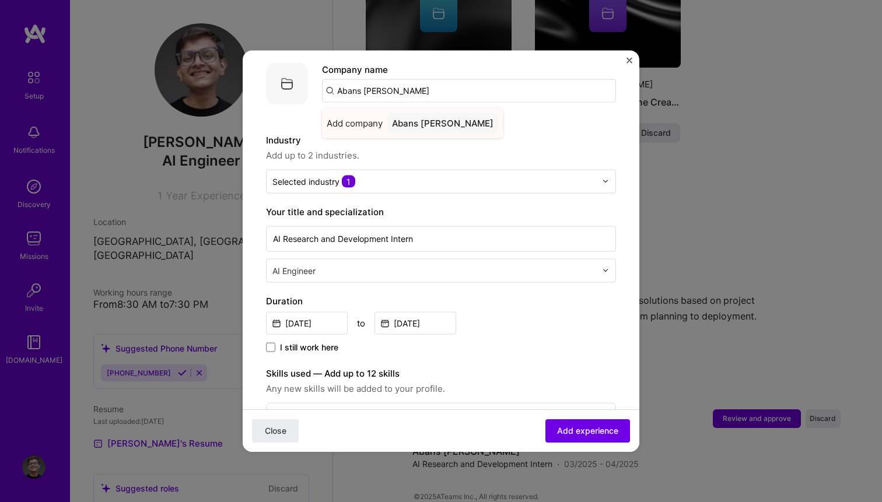
click at [418, 113] on div "Abans [PERSON_NAME]" at bounding box center [442, 123] width 111 height 20
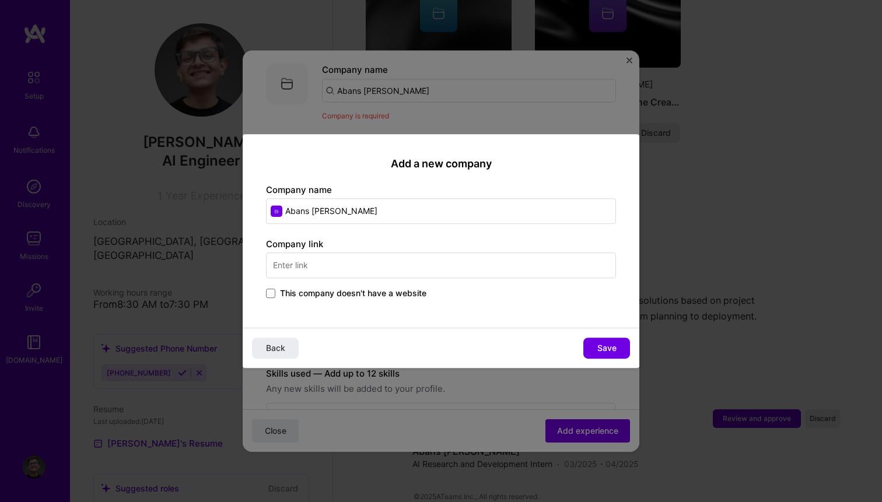
click at [439, 270] on input "text" at bounding box center [441, 266] width 350 height 26
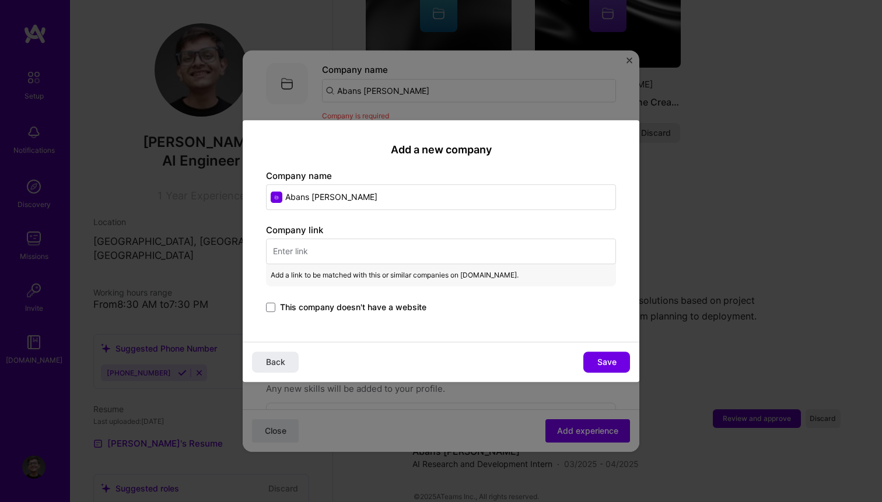
paste input "[URL][DOMAIN_NAME]"
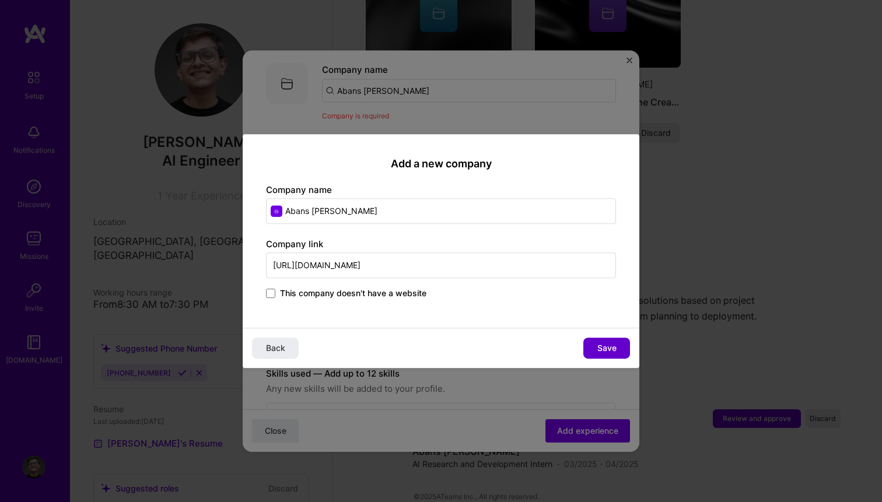
type input "[URL][DOMAIN_NAME]"
click at [628, 348] on button "Save" at bounding box center [607, 348] width 47 height 21
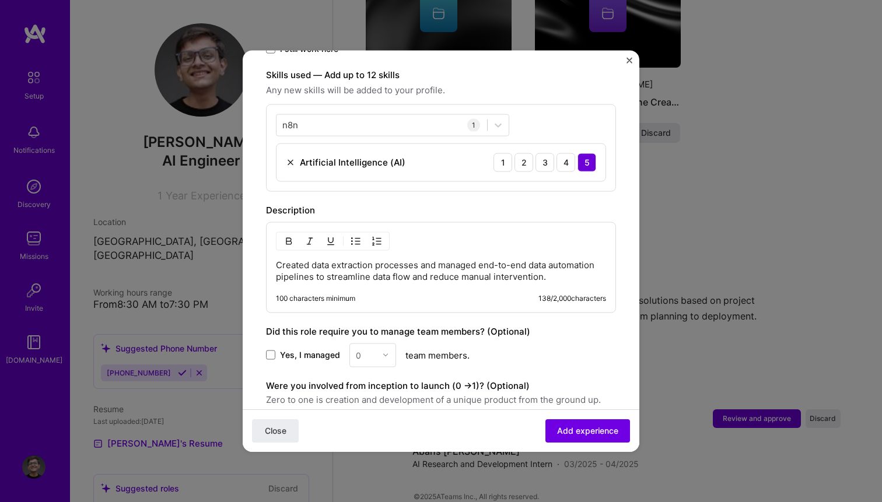
scroll to position [403, 0]
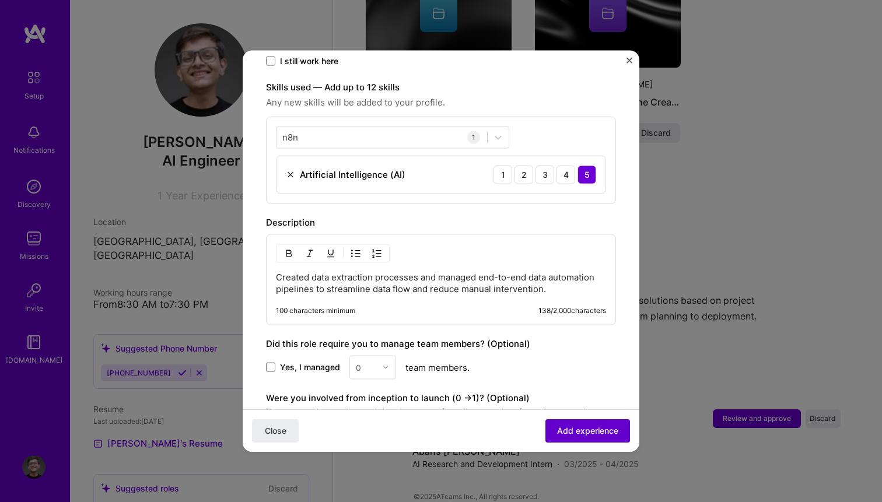
click at [589, 436] on span "Add experience" at bounding box center [587, 431] width 61 height 12
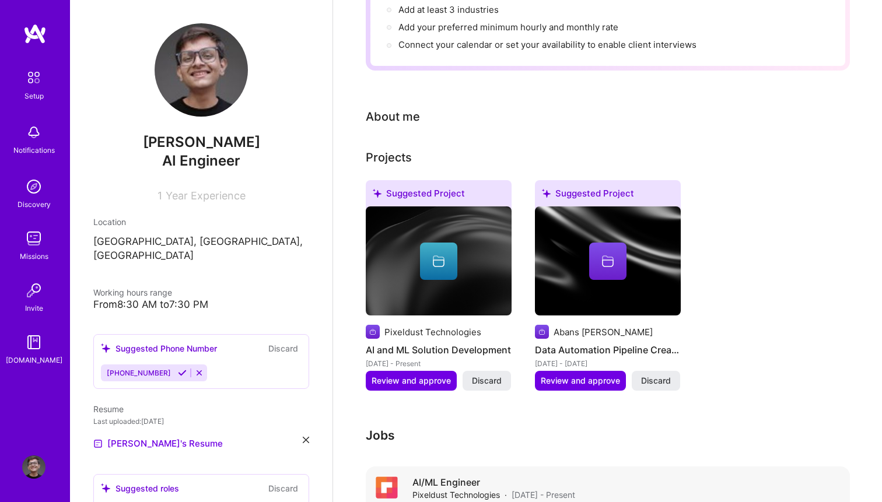
scroll to position [225, 0]
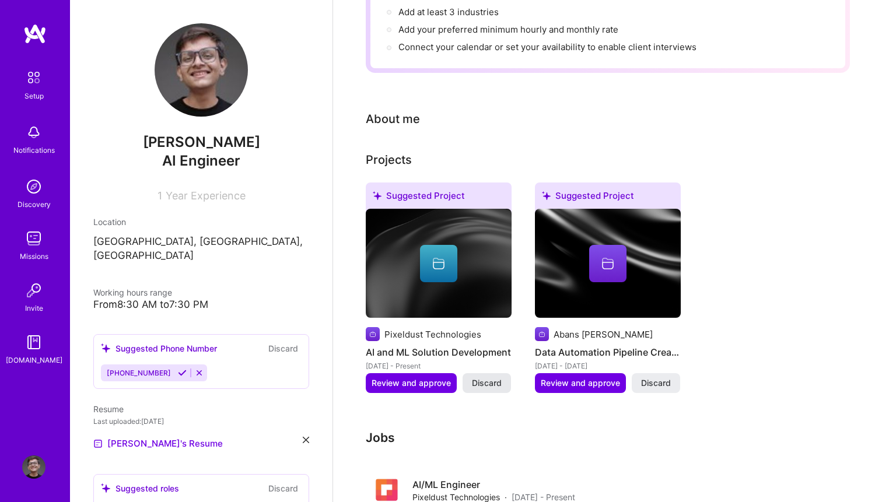
click at [495, 378] on span "Discard" at bounding box center [487, 384] width 30 height 12
click at [652, 378] on span "Discard" at bounding box center [656, 384] width 30 height 12
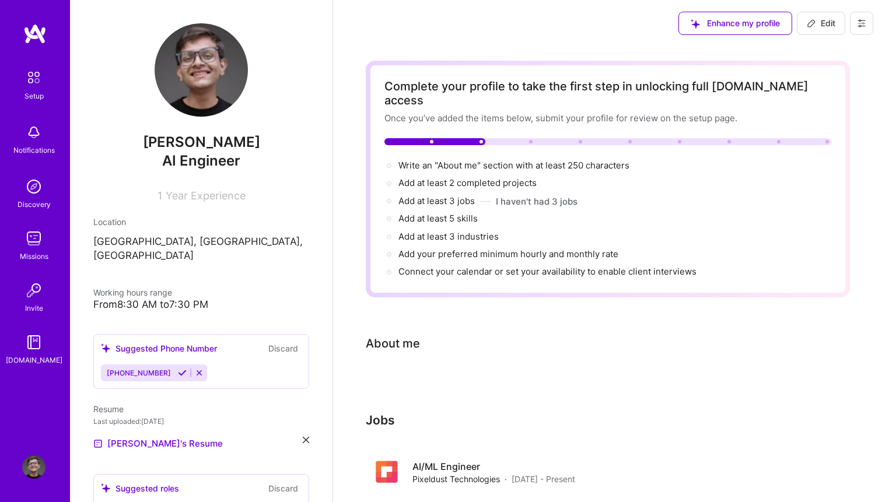
scroll to position [22, 0]
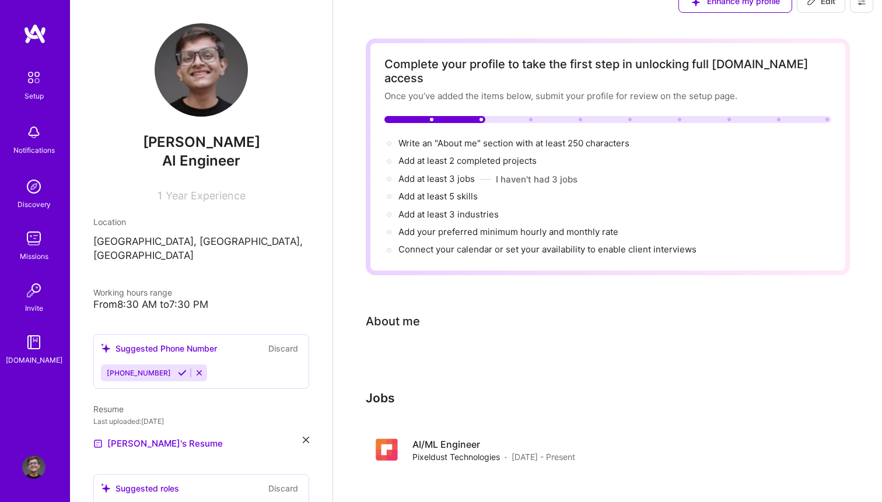
click at [404, 313] on div "About me" at bounding box center [393, 322] width 54 height 18
click at [406, 354] on div at bounding box center [608, 361] width 484 height 14
click at [462, 138] on span "Write an "About me" section with at least 250 characters →" at bounding box center [521, 143] width 244 height 11
select select "US"
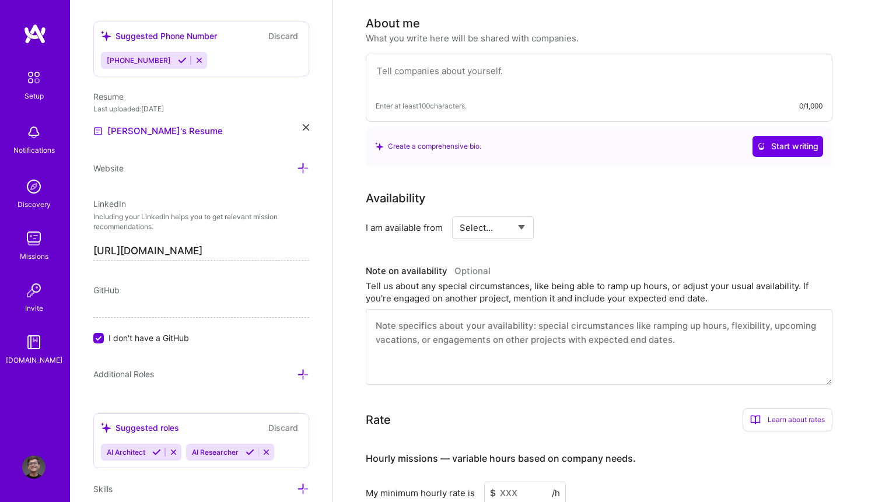
scroll to position [321, 0]
type textarea "knoe"
type textarea "ABOUt"
paste textarea "• I am [PERSON_NAME] [PERSON_NAME]. I grew up in [GEOGRAPHIC_DATA], [GEOGRAPHIC…"
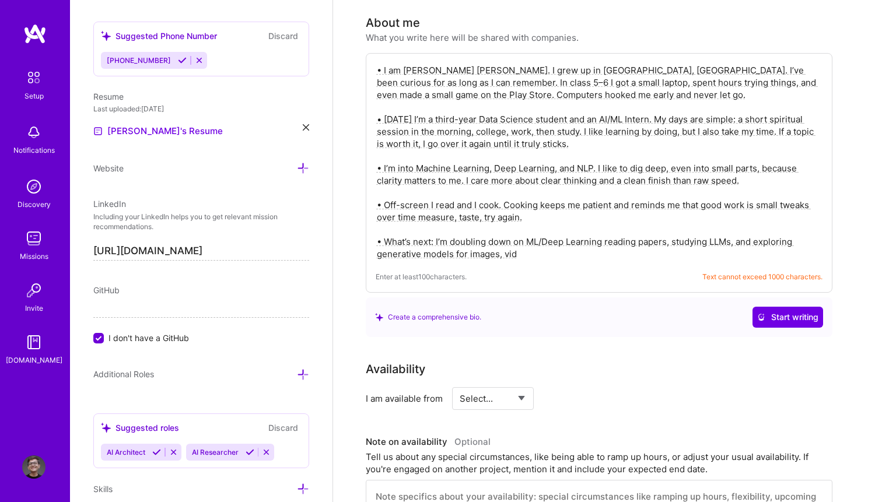
click at [634, 108] on textarea "• I am [PERSON_NAME] [PERSON_NAME]. I grew up in [GEOGRAPHIC_DATA], [GEOGRAPHIC…" at bounding box center [599, 162] width 447 height 198
click at [564, 244] on textarea "• I am [PERSON_NAME] [PERSON_NAME]. I grew up in [GEOGRAPHIC_DATA], [GEOGRAPHIC…" at bounding box center [599, 162] width 447 height 198
drag, startPoint x: 564, startPoint y: 243, endPoint x: 376, endPoint y: 223, distance: 188.4
click at [376, 223] on textarea "• I am [PERSON_NAME] [PERSON_NAME]. I grew up in [GEOGRAPHIC_DATA], [GEOGRAPHIC…" at bounding box center [599, 162] width 447 height 198
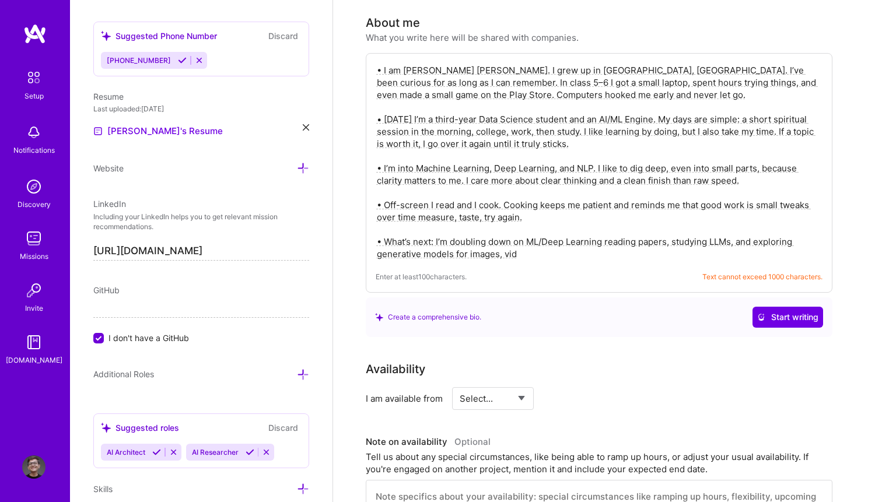
drag, startPoint x: 565, startPoint y: 208, endPoint x: 347, endPoint y: 195, distance: 218.6
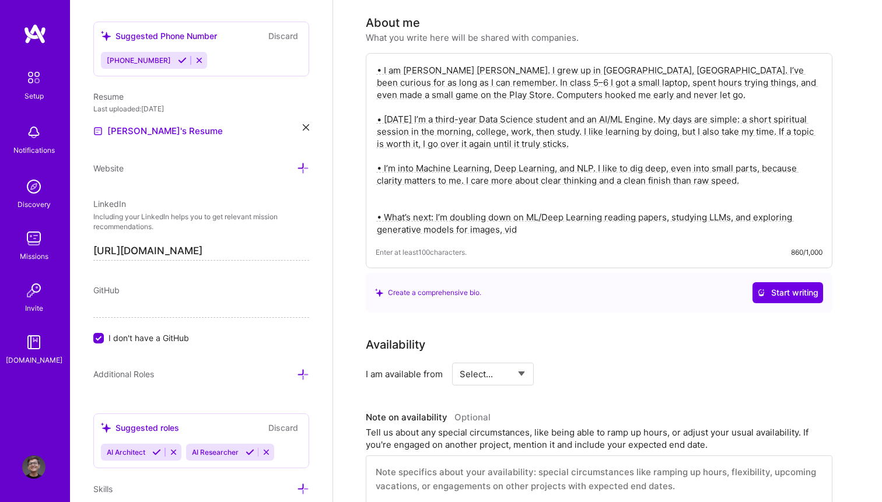
click at [653, 105] on textarea "• I am [PERSON_NAME] [PERSON_NAME]. I grew up in [GEOGRAPHIC_DATA], [GEOGRAPHIC…" at bounding box center [599, 150] width 447 height 174
click at [520, 218] on textarea "• I am [PERSON_NAME] [PERSON_NAME]. I grew up in [GEOGRAPHIC_DATA], [GEOGRAPHIC…" at bounding box center [599, 150] width 447 height 174
drag, startPoint x: 520, startPoint y: 218, endPoint x: 351, endPoint y: 183, distance: 173.4
click at [351, 183] on div "Complete your profile to take the first step in unlocking full [DOMAIN_NAME] ac…" at bounding box center [607, 510] width 549 height 1569
paste textarea "• I’m open to freelance work (ML features, agents, RAG apps, Applied AI product…"
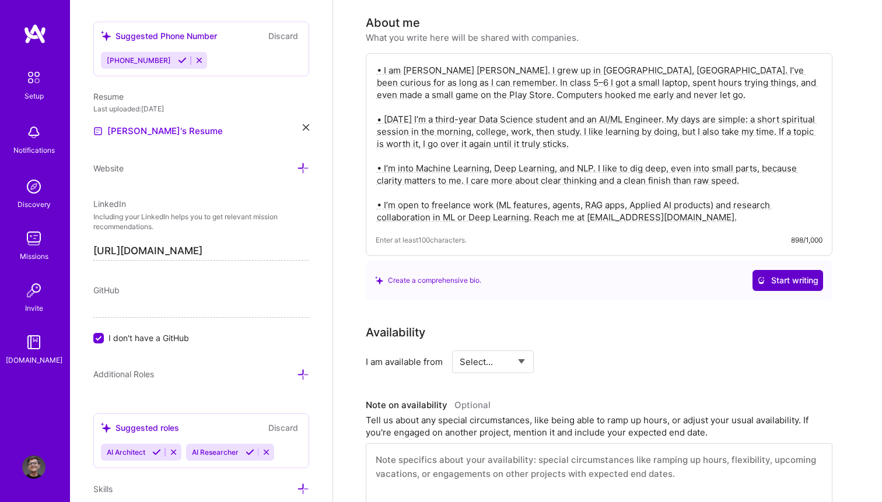
type textarea "• I am [PERSON_NAME] [PERSON_NAME]. I grew up in [GEOGRAPHIC_DATA], [GEOGRAPHIC…"
click at [786, 275] on span "Start writing" at bounding box center [787, 281] width 61 height 12
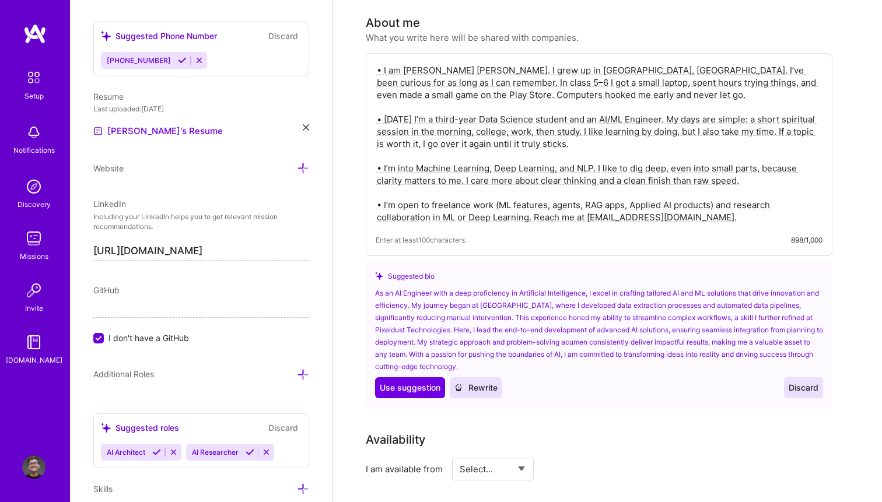
click at [155, 319] on div "GitHub I don't have a GitHub" at bounding box center [201, 314] width 216 height 60
click at [102, 335] on input "I don't have a GitHub" at bounding box center [100, 339] width 11 height 11
type input "[URL][DOMAIN_NAME]"
click at [302, 373] on icon at bounding box center [303, 375] width 12 height 12
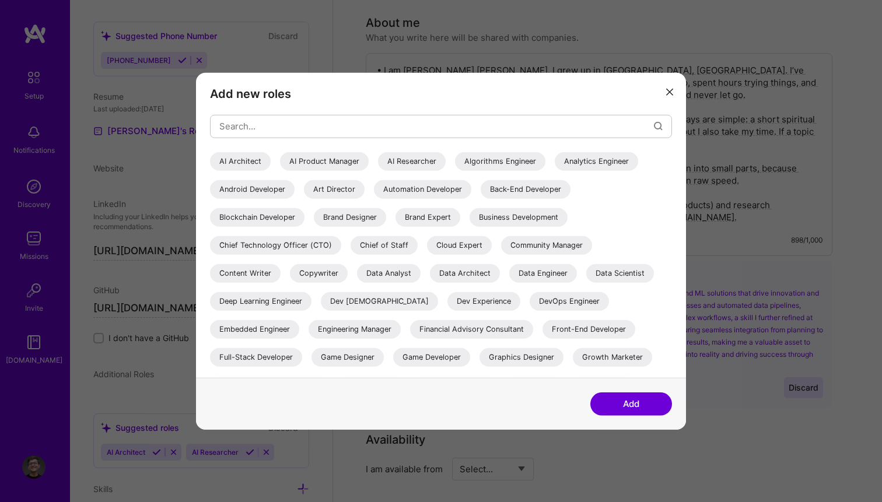
click at [667, 95] on icon "modal" at bounding box center [669, 92] width 7 height 7
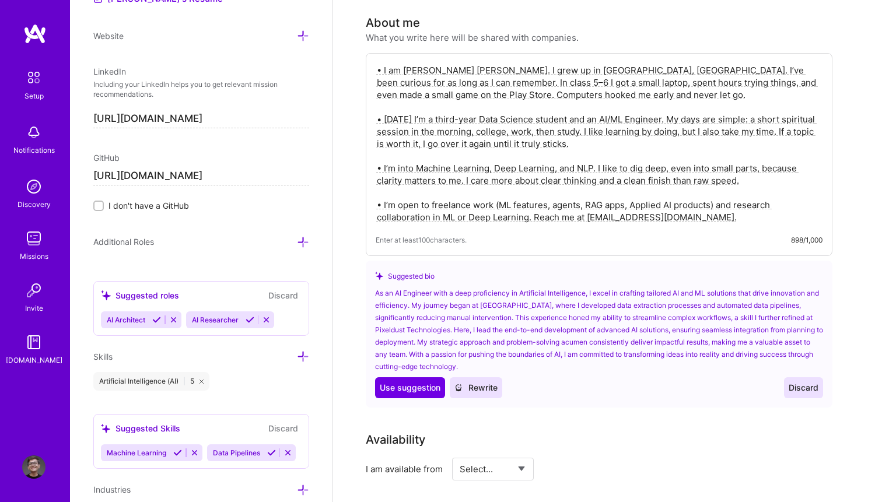
scroll to position [637, 0]
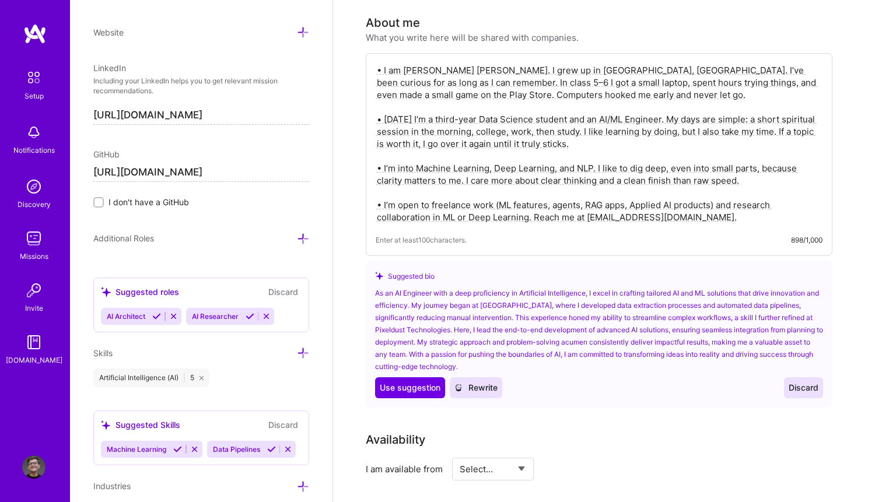
click at [305, 242] on icon at bounding box center [303, 239] width 12 height 12
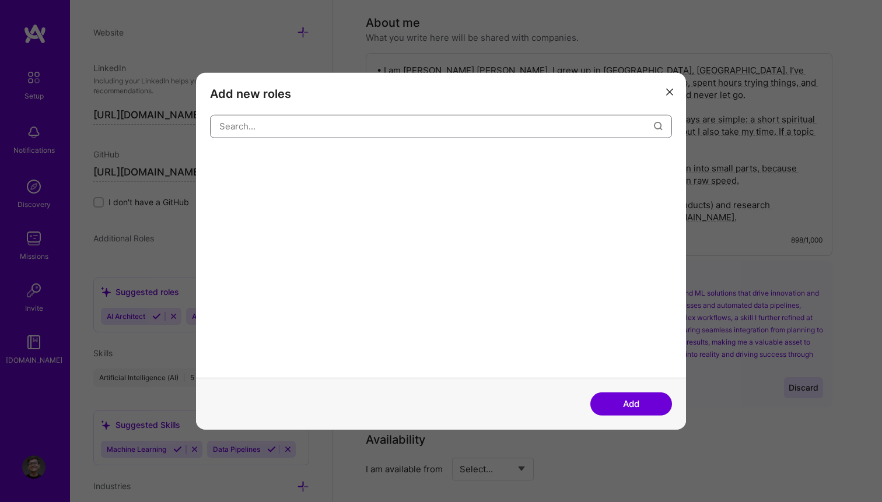
click at [388, 130] on input "modal" at bounding box center [436, 126] width 435 height 30
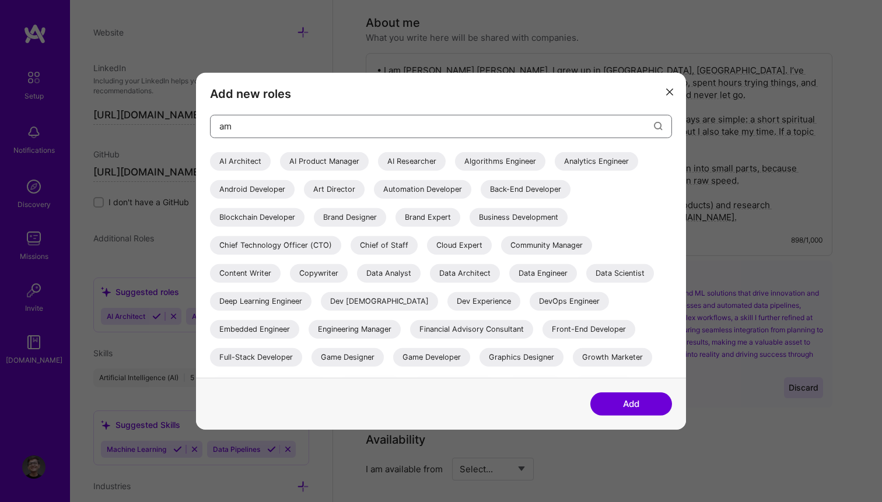
type input "a"
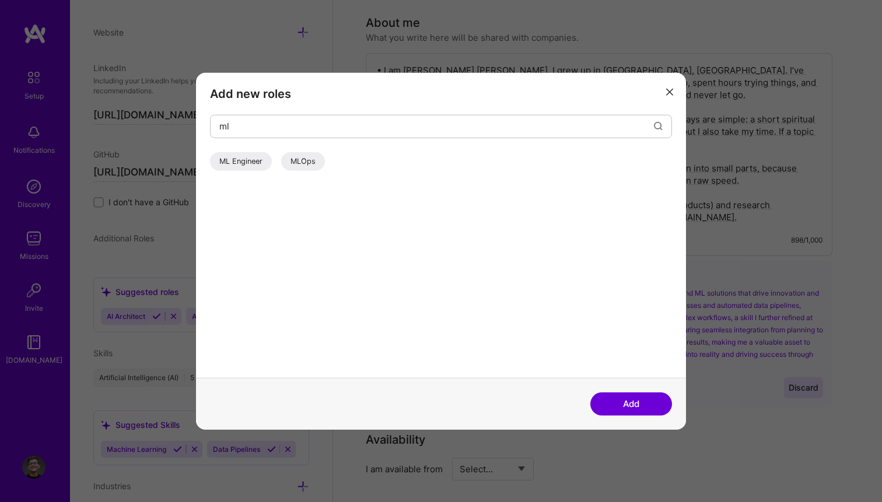
click at [249, 167] on div "ML Engineer" at bounding box center [241, 161] width 62 height 19
click at [289, 167] on div "MLOps" at bounding box center [303, 161] width 44 height 19
click at [317, 129] on input "ml" at bounding box center [436, 126] width 435 height 30
type input "m"
type input "ai"
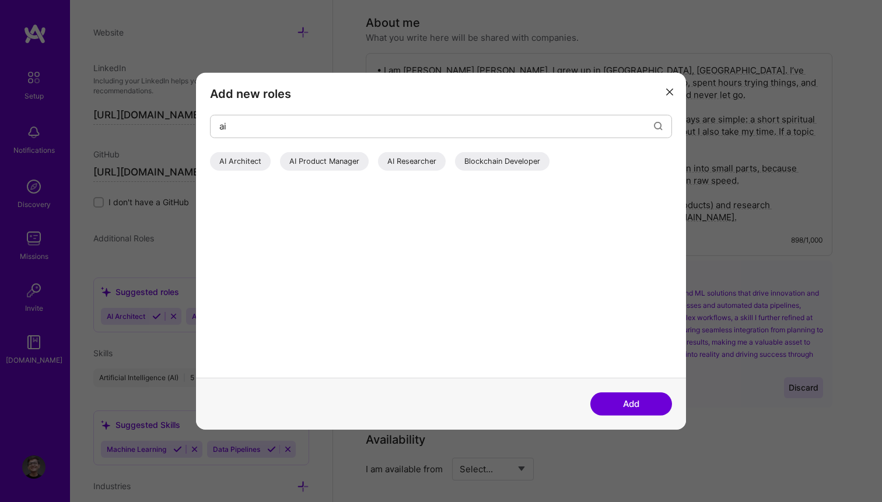
click at [434, 157] on div "AI Researcher" at bounding box center [412, 161] width 68 height 19
click at [617, 410] on button "Add" at bounding box center [632, 404] width 82 height 23
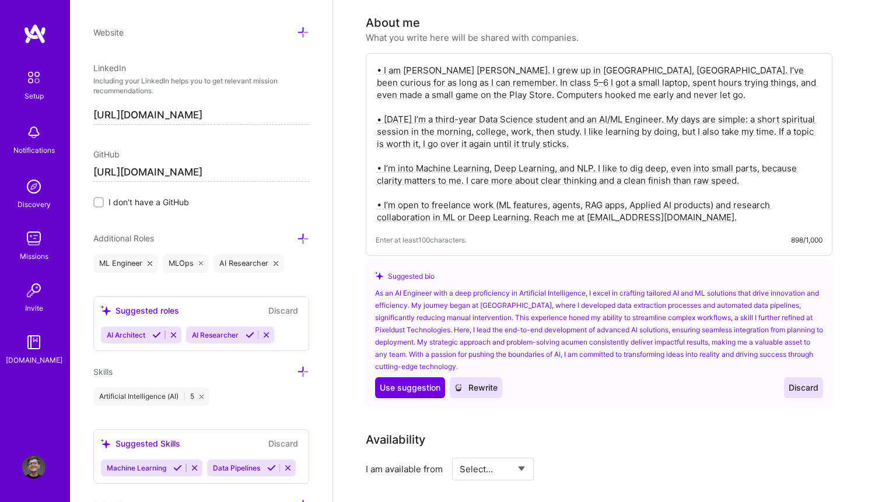
click at [306, 242] on icon at bounding box center [303, 239] width 12 height 12
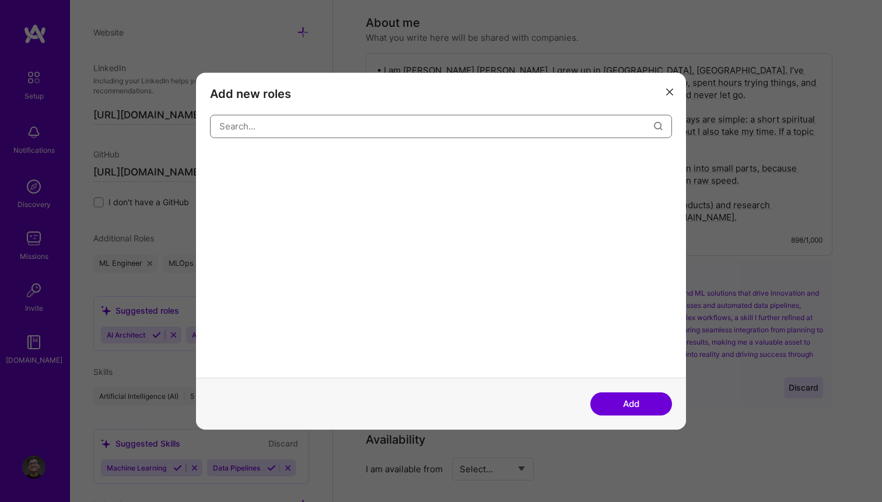
click at [334, 131] on input "modal" at bounding box center [436, 126] width 435 height 30
type input "ai en"
click at [672, 93] on icon "modal" at bounding box center [669, 92] width 7 height 7
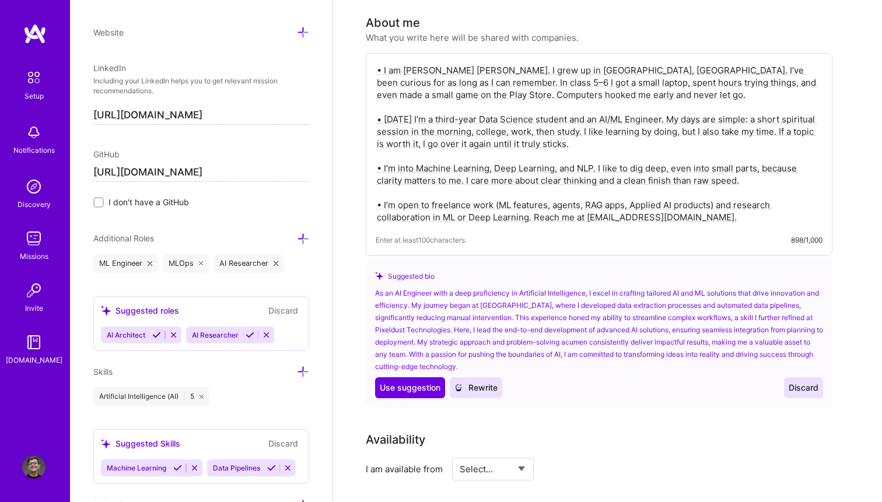
click at [291, 309] on button "Discard" at bounding box center [283, 310] width 37 height 13
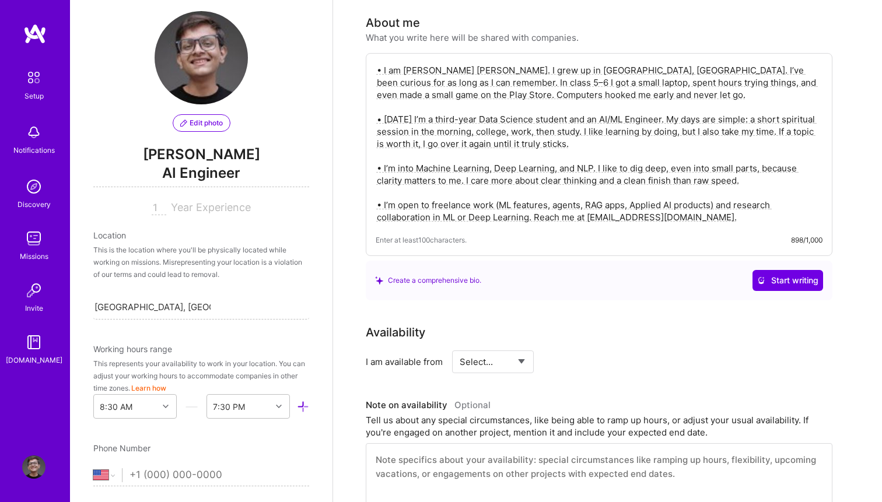
scroll to position [0, 0]
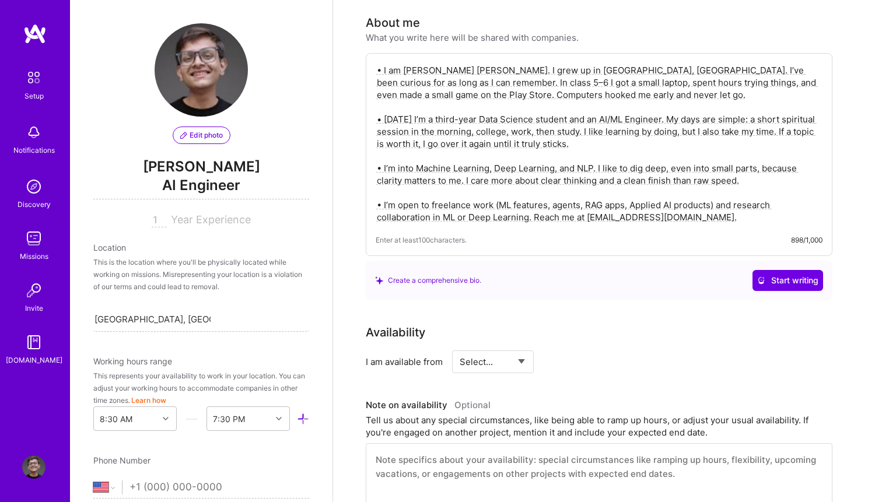
click at [745, 205] on textarea "• I am [PERSON_NAME] [PERSON_NAME]. I grew up in [GEOGRAPHIC_DATA], [GEOGRAPHIC…" at bounding box center [599, 144] width 447 height 162
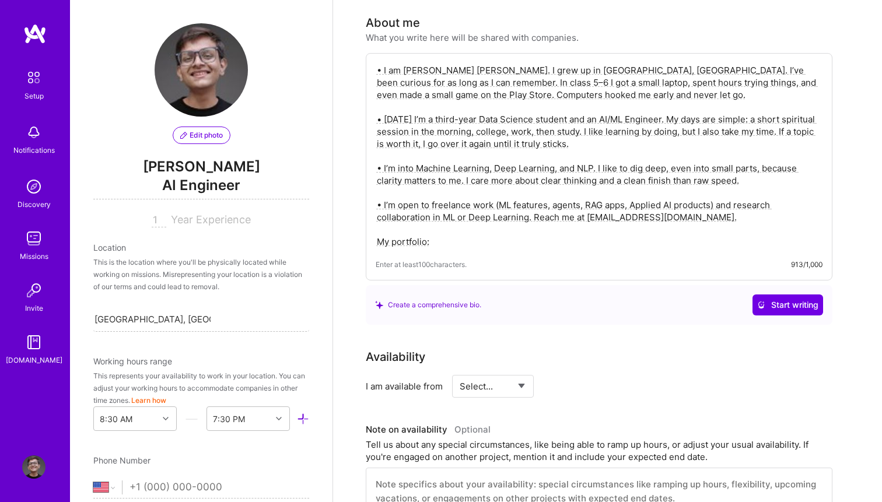
paste textarea "[URL][DOMAIN_NAME]"
click at [431, 232] on textarea "• I am [PERSON_NAME] [PERSON_NAME]. I grew up in [GEOGRAPHIC_DATA], [GEOGRAPHIC…" at bounding box center [599, 156] width 447 height 186
type textarea "• I am [PERSON_NAME] [PERSON_NAME]. I grew up in [GEOGRAPHIC_DATA], [GEOGRAPHIC…"
click at [763, 295] on button "Start writing" at bounding box center [788, 305] width 71 height 21
click at [630, 226] on textarea "• I am [PERSON_NAME] [PERSON_NAME]. I grew up in [GEOGRAPHIC_DATA], [GEOGRAPHIC…" at bounding box center [599, 156] width 447 height 186
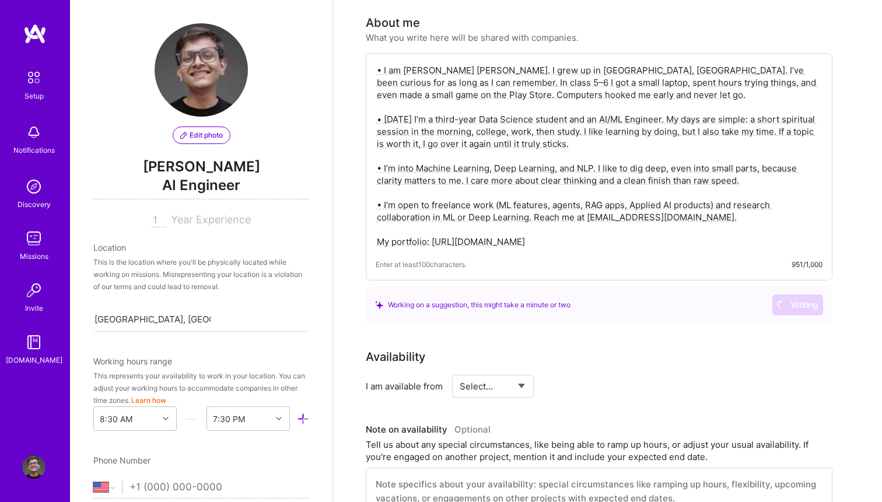
click at [638, 198] on textarea "• I am [PERSON_NAME] [PERSON_NAME]. I grew up in [GEOGRAPHIC_DATA], [GEOGRAPHIC…" at bounding box center [599, 156] width 447 height 186
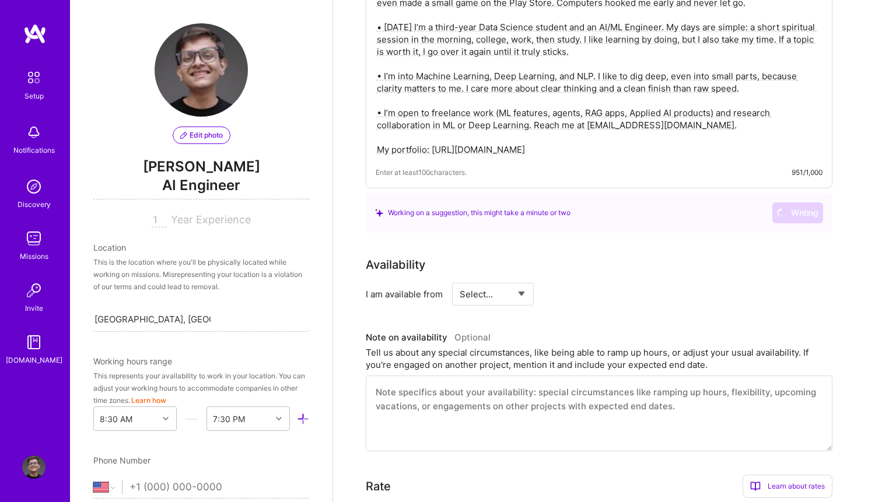
scroll to position [425, 0]
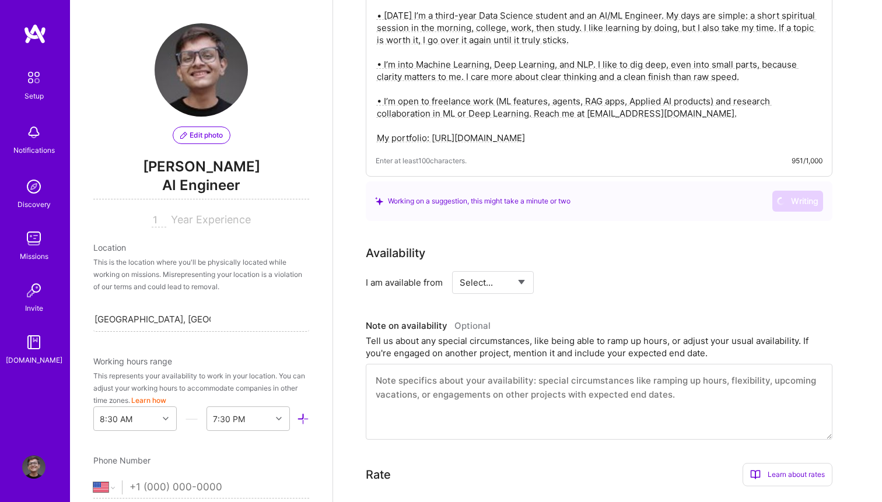
click at [505, 268] on select "Select... Right Now Future Date Not Available" at bounding box center [493, 283] width 67 height 30
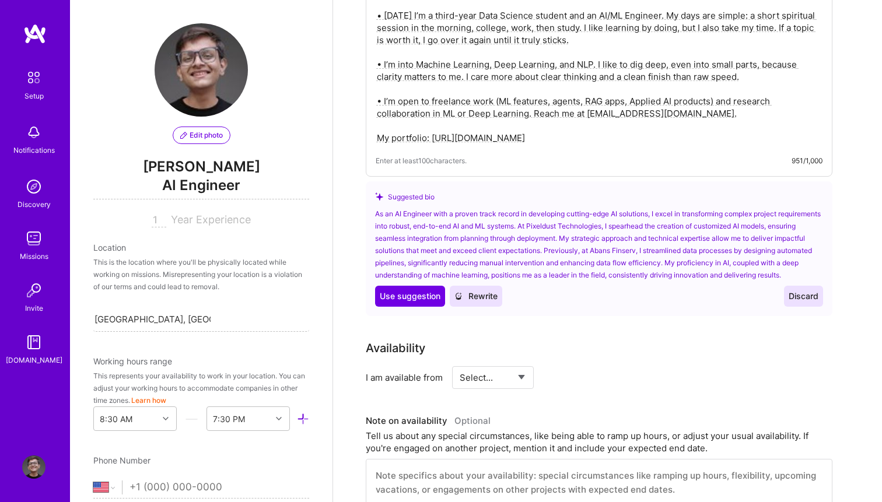
select select "Right Now"
click at [460, 363] on select "Select... Right Now Future Date Not Available" at bounding box center [493, 378] width 67 height 30
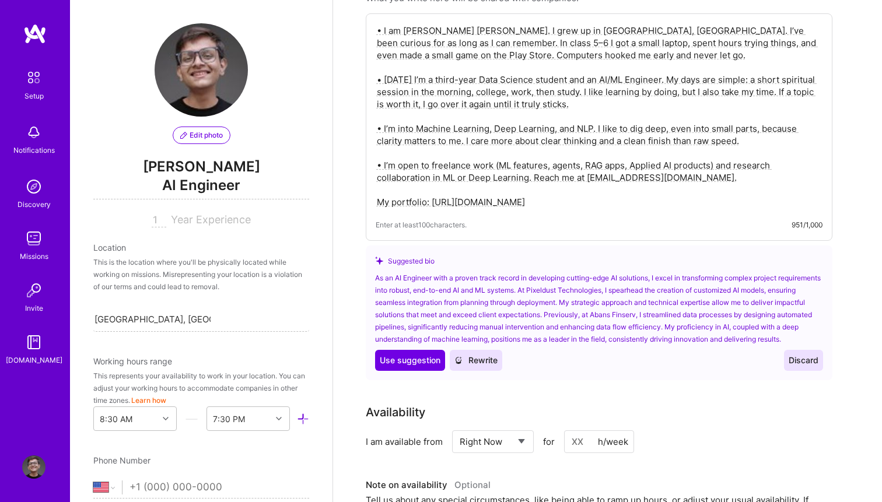
scroll to position [334, 0]
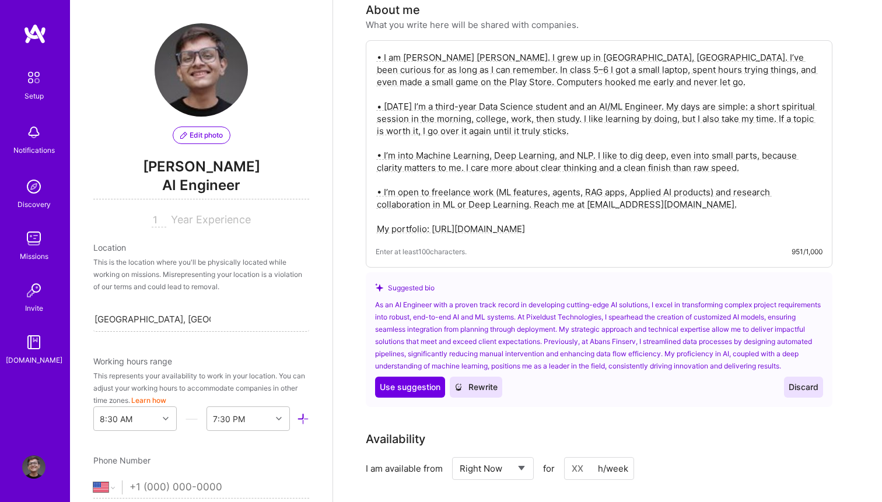
click at [533, 170] on textarea "• I am [PERSON_NAME] [PERSON_NAME]. I grew up in [GEOGRAPHIC_DATA], [GEOGRAPHIC…" at bounding box center [599, 143] width 447 height 186
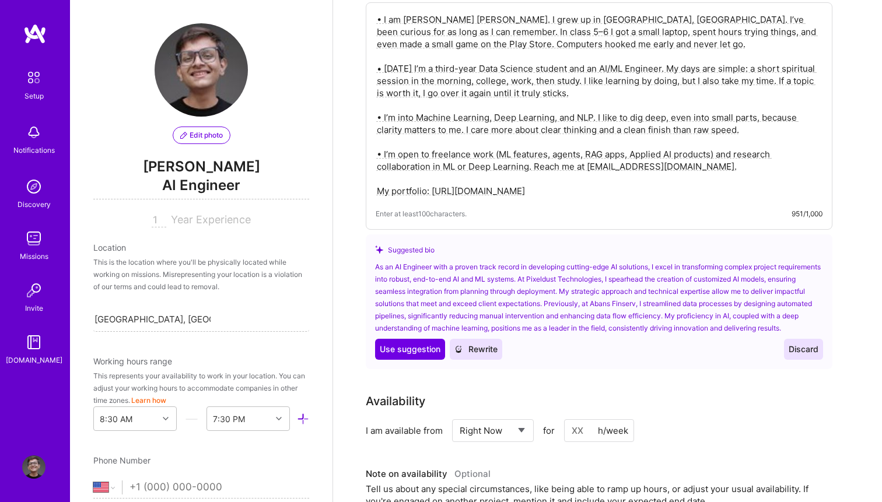
scroll to position [386, 0]
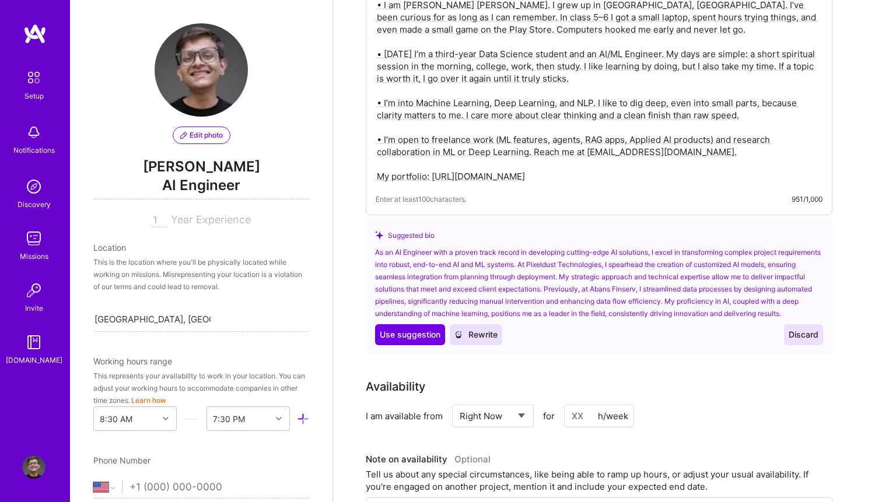
click at [798, 329] on span "Discard" at bounding box center [804, 335] width 30 height 12
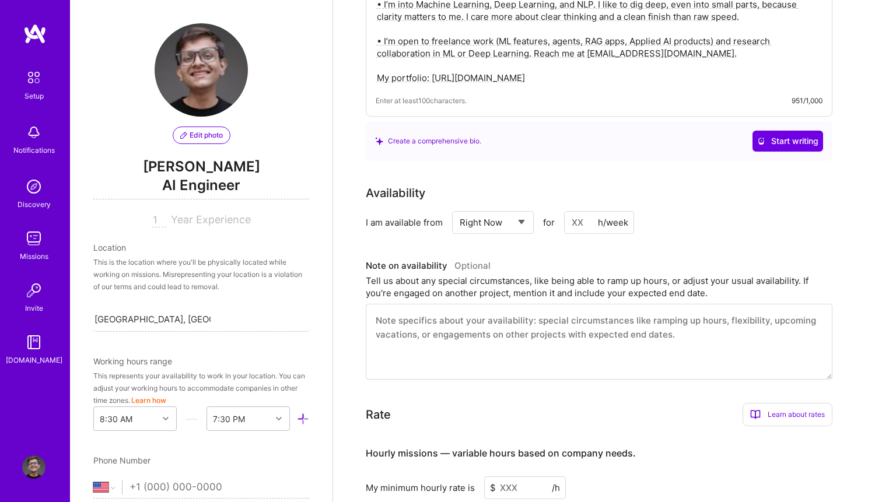
scroll to position [487, 0]
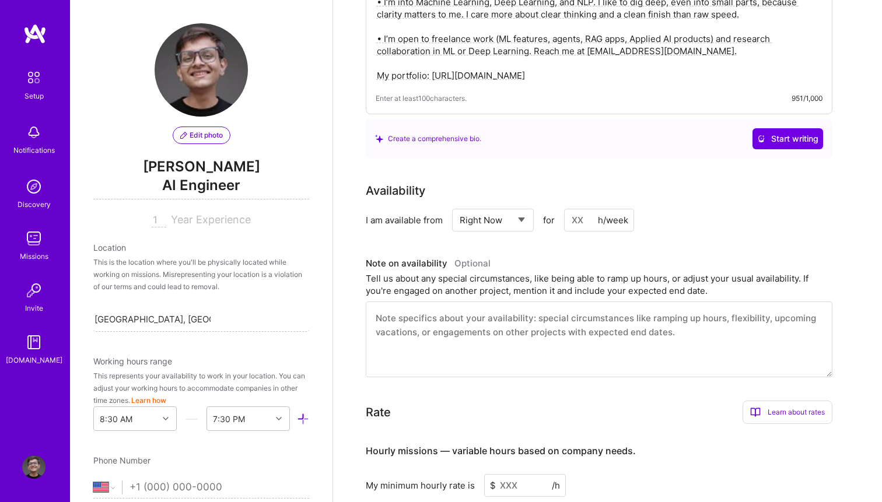
click at [608, 215] on input at bounding box center [599, 220] width 70 height 23
click at [672, 255] on h3 "Note on availability Optional" at bounding box center [599, 264] width 467 height 18
click at [443, 329] on textarea at bounding box center [599, 340] width 467 height 76
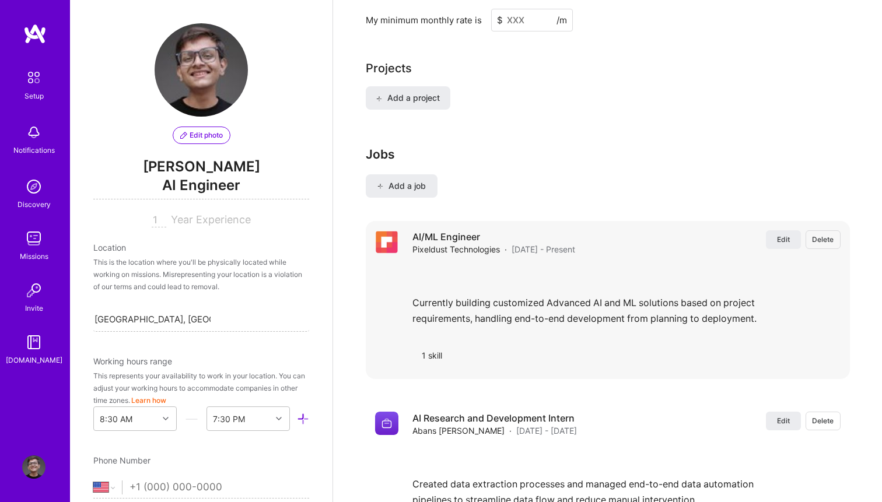
scroll to position [1111, 0]
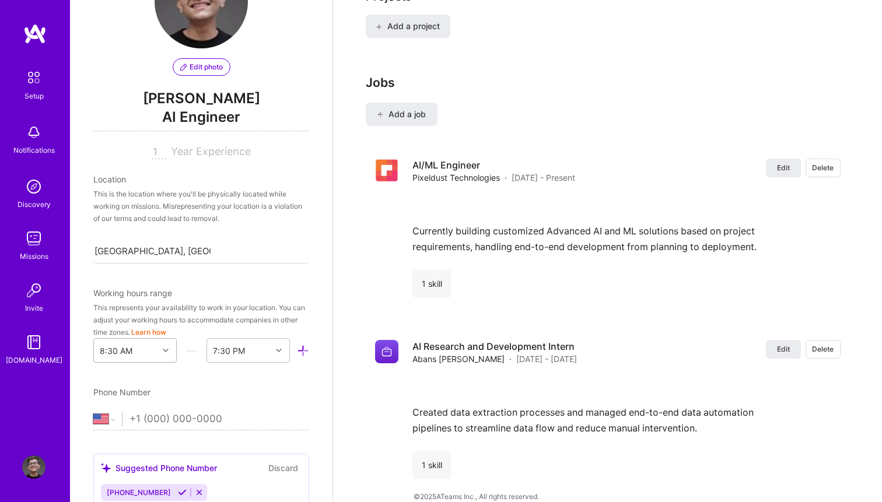
click at [133, 348] on div "8:30 AM" at bounding box center [134, 350] width 83 height 25
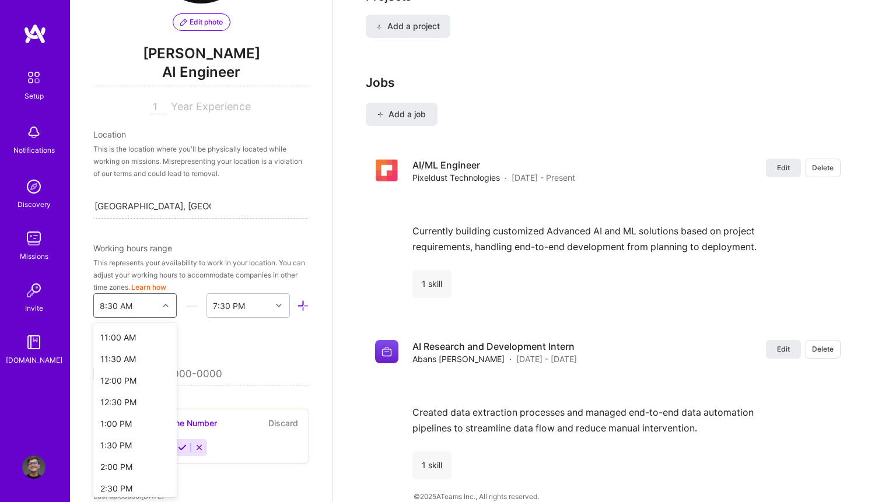
scroll to position [479, 0]
click at [139, 383] on div "12:00 PM" at bounding box center [134, 375] width 83 height 22
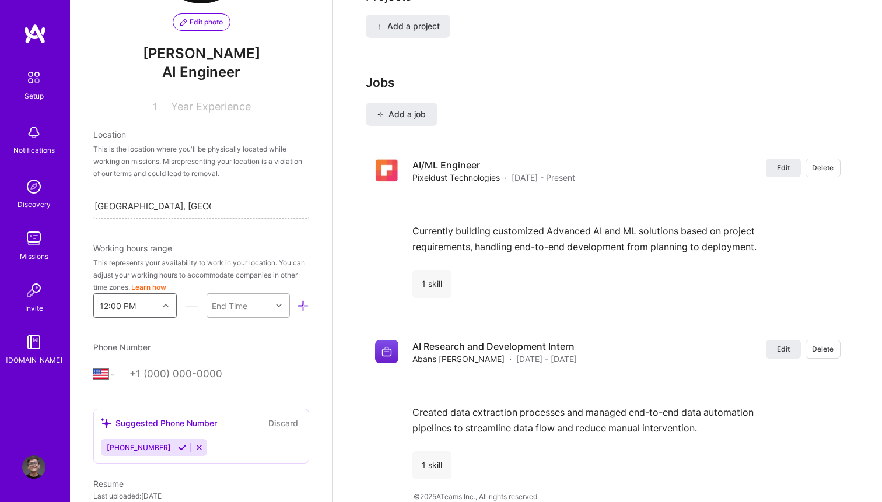
click at [250, 301] on div "End Time" at bounding box center [239, 305] width 64 height 23
click at [233, 372] on div "7:00 PM" at bounding box center [248, 366] width 83 height 22
click at [233, 372] on input "tel" at bounding box center [220, 375] width 180 height 34
click at [107, 379] on select "[GEOGRAPHIC_DATA] [GEOGRAPHIC_DATA] [GEOGRAPHIC_DATA] [GEOGRAPHIC_DATA] [US_STA…" at bounding box center [107, 375] width 29 height 14
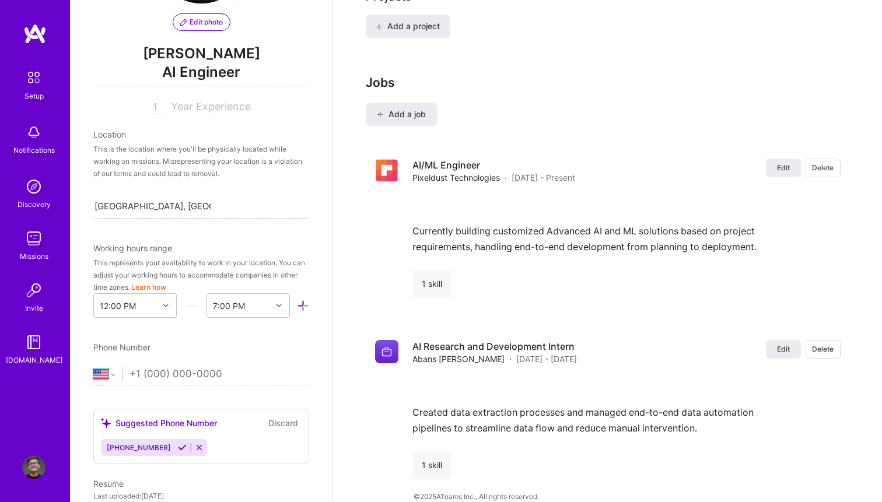
select select "IN"
click at [93, 368] on select "[GEOGRAPHIC_DATA] [GEOGRAPHIC_DATA] [GEOGRAPHIC_DATA] [GEOGRAPHIC_DATA] [US_STA…" at bounding box center [107, 375] width 29 height 14
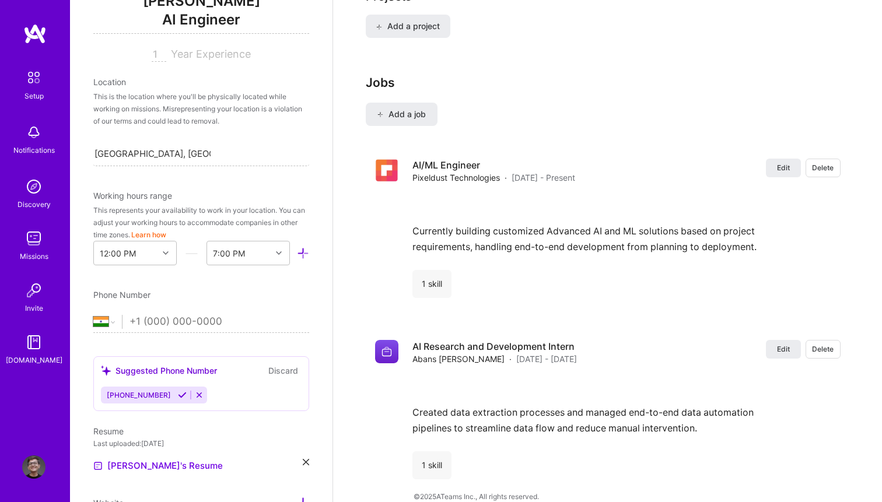
scroll to position [226, 0]
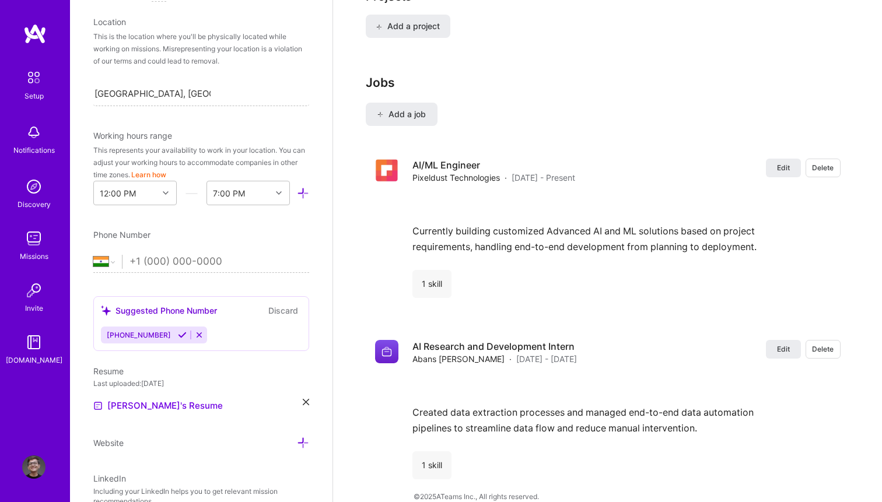
click at [195, 333] on icon at bounding box center [199, 335] width 9 height 9
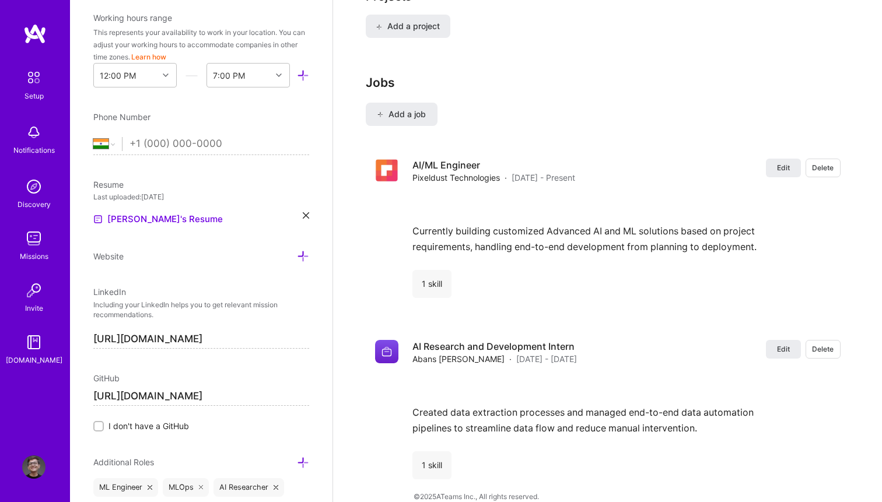
scroll to position [345, 0]
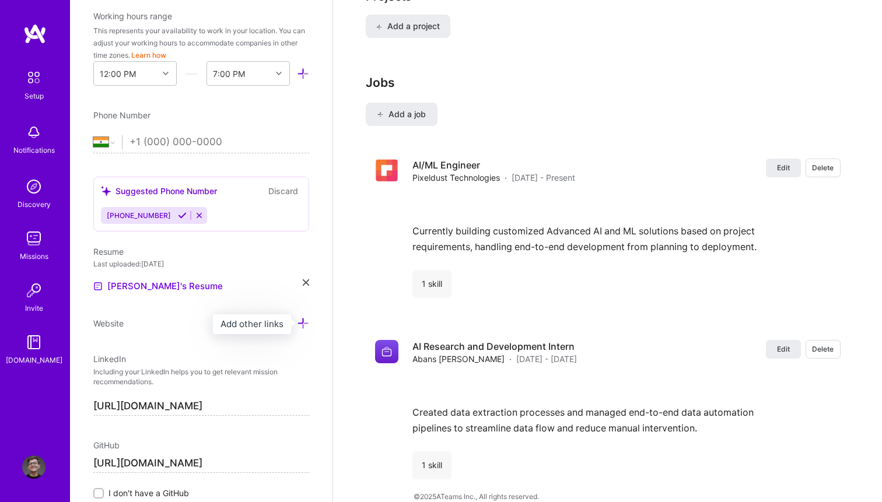
click at [301, 323] on icon at bounding box center [303, 323] width 12 height 12
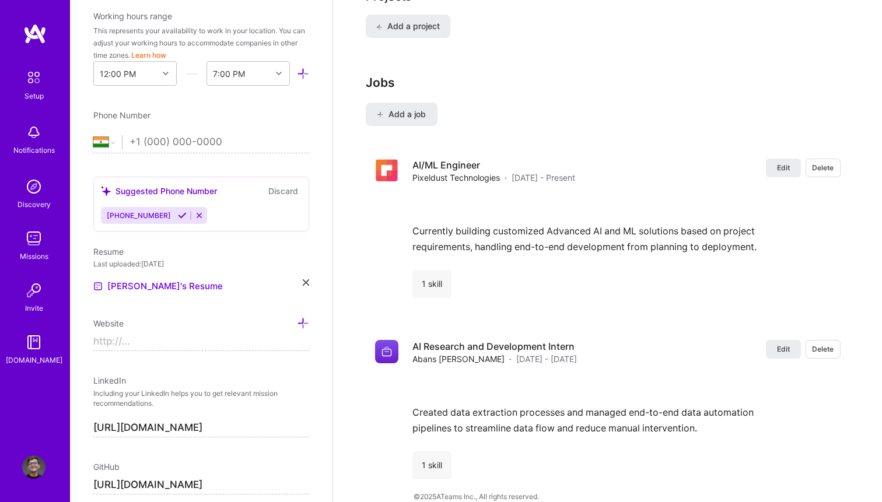
click at [200, 338] on input at bounding box center [201, 342] width 216 height 19
paste input "• I am [PERSON_NAME] [PERSON_NAME]. I grew up in [GEOGRAPHIC_DATA], [GEOGRAPHIC…"
type input "• I am [PERSON_NAME] [PERSON_NAME]. I grew up in [GEOGRAPHIC_DATA], [GEOGRAPHIC…"
drag, startPoint x: 134, startPoint y: 343, endPoint x: 62, endPoint y: 343, distance: 71.8
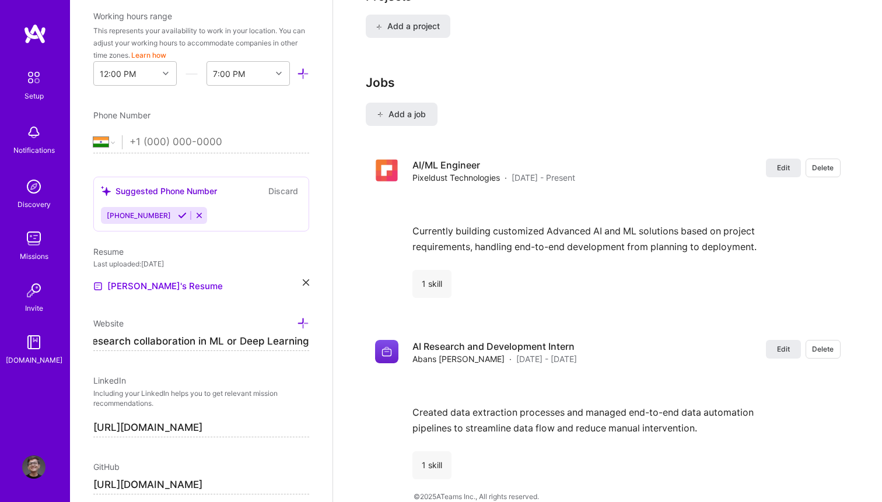
paste input "[URL][DOMAIN_NAME]"
type input "[URL][DOMAIN_NAME]"
click at [307, 363] on div "Edit photo [PERSON_NAME] AI Engineer 1 Year Experience Location This is the loc…" at bounding box center [201, 251] width 263 height 502
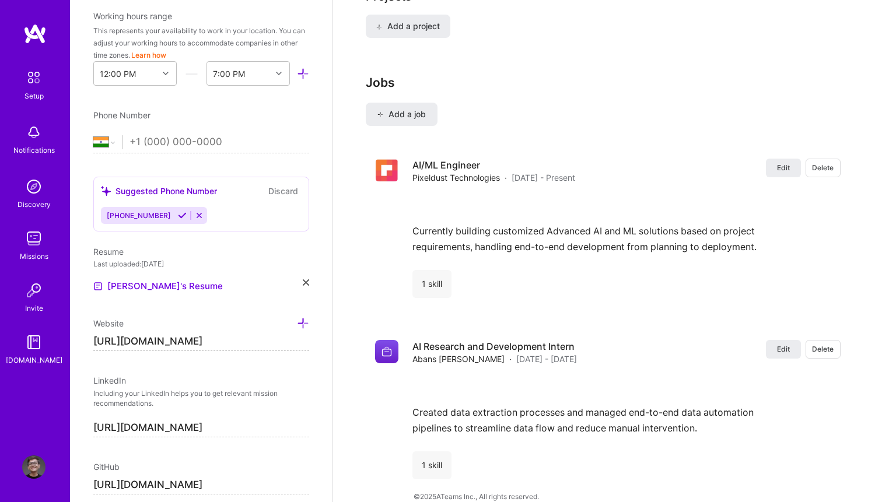
click at [308, 361] on div "Edit photo [PERSON_NAME] AI Engineer 1 Year Experience Location This is the loc…" at bounding box center [201, 251] width 263 height 502
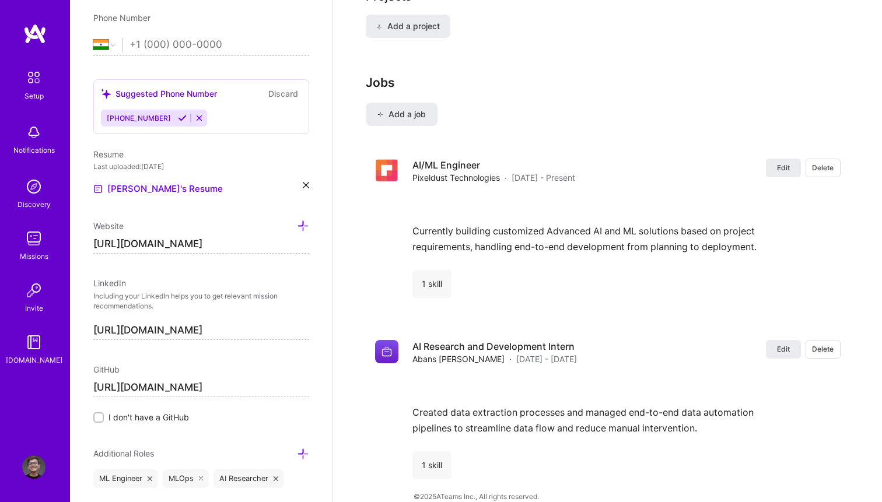
scroll to position [445, 0]
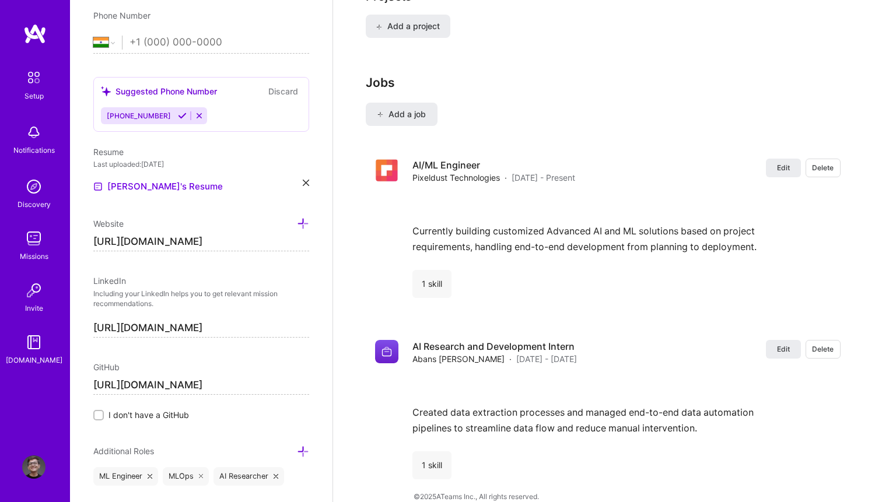
click at [302, 224] on icon at bounding box center [303, 224] width 12 height 12
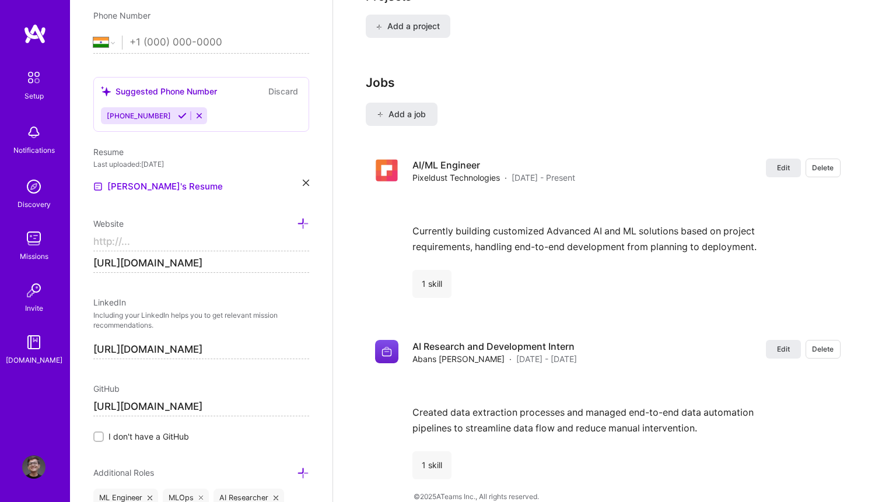
click at [305, 225] on icon at bounding box center [303, 224] width 12 height 12
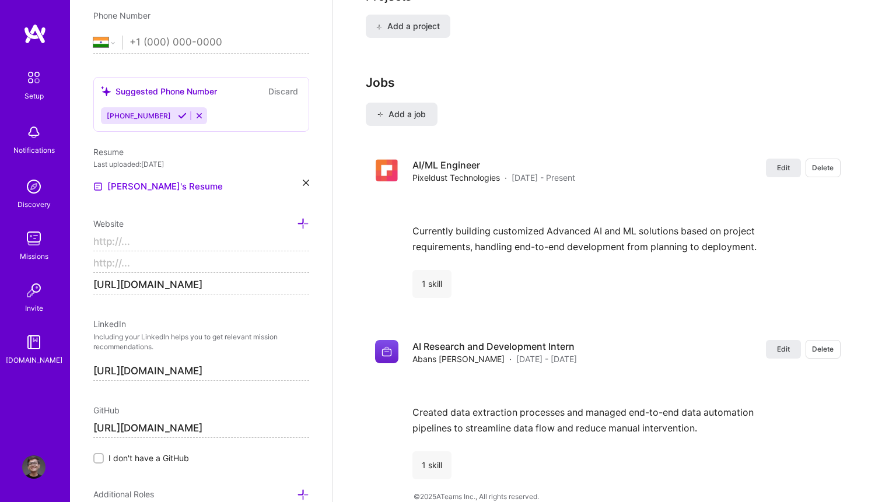
click at [261, 351] on p "Including your LinkedIn helps you to get relevant mission recommendations." at bounding box center [201, 343] width 216 height 20
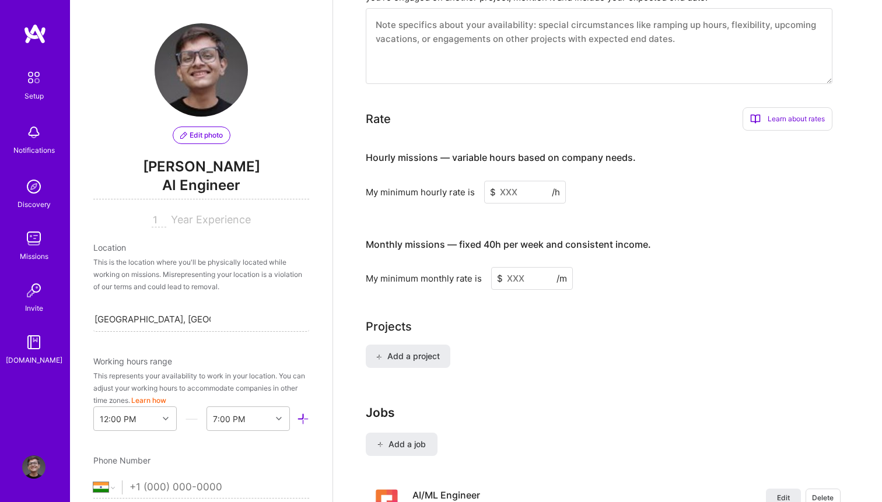
scroll to position [0, 0]
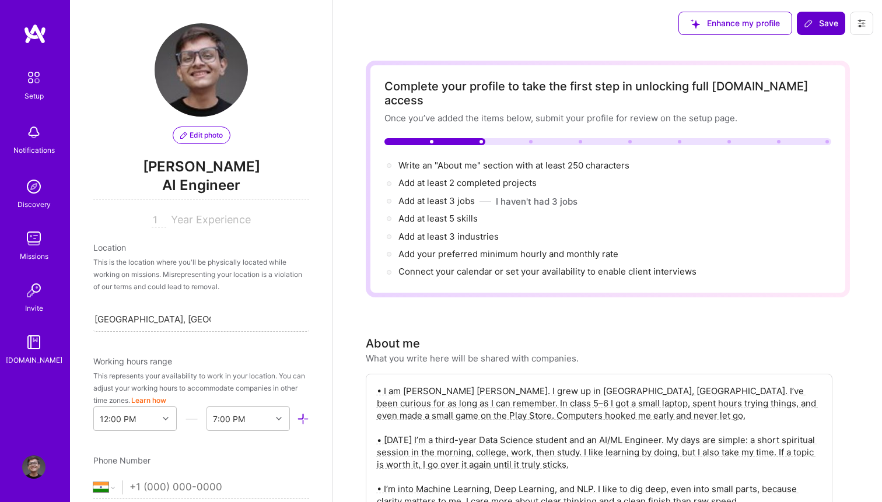
click at [812, 21] on icon at bounding box center [808, 23] width 7 height 7
click at [820, 23] on span "Save" at bounding box center [821, 24] width 34 height 12
click at [824, 26] on span "Save" at bounding box center [821, 24] width 34 height 12
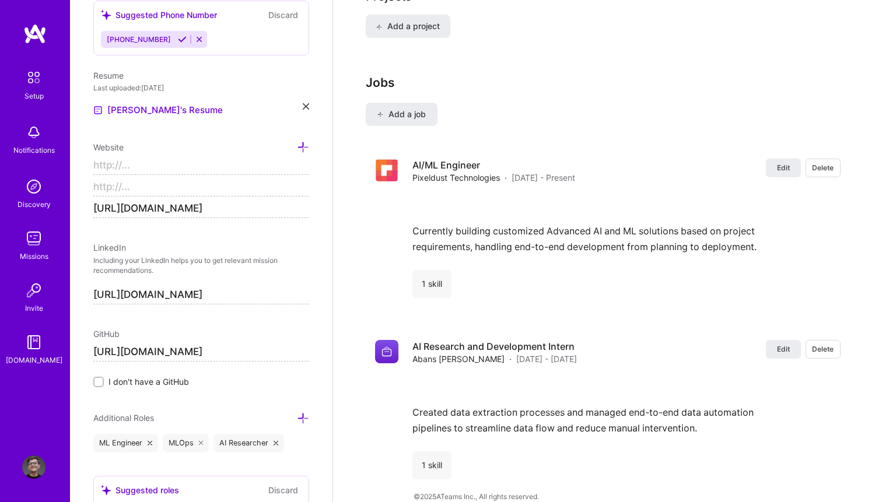
scroll to position [504, 0]
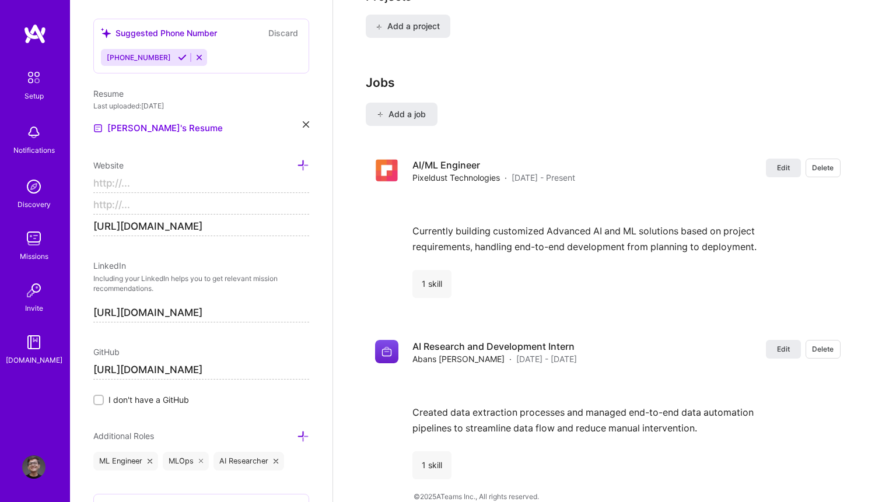
click at [131, 212] on input at bounding box center [201, 205] width 216 height 19
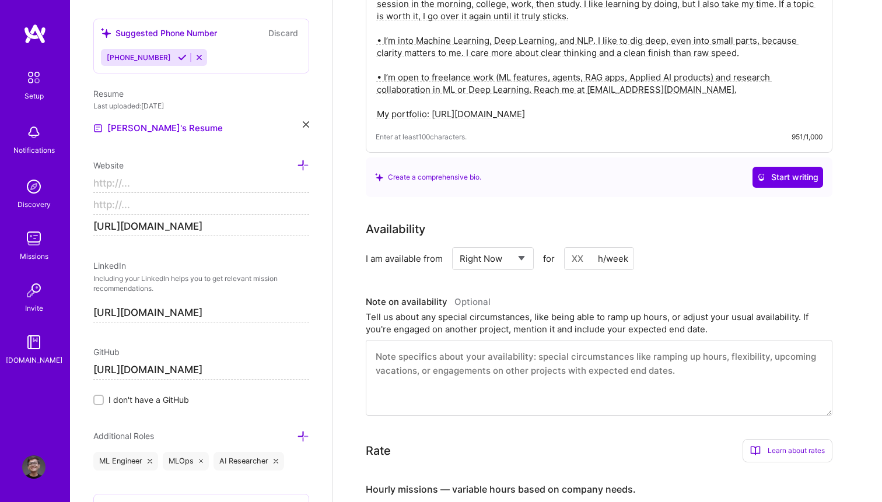
scroll to position [0, 0]
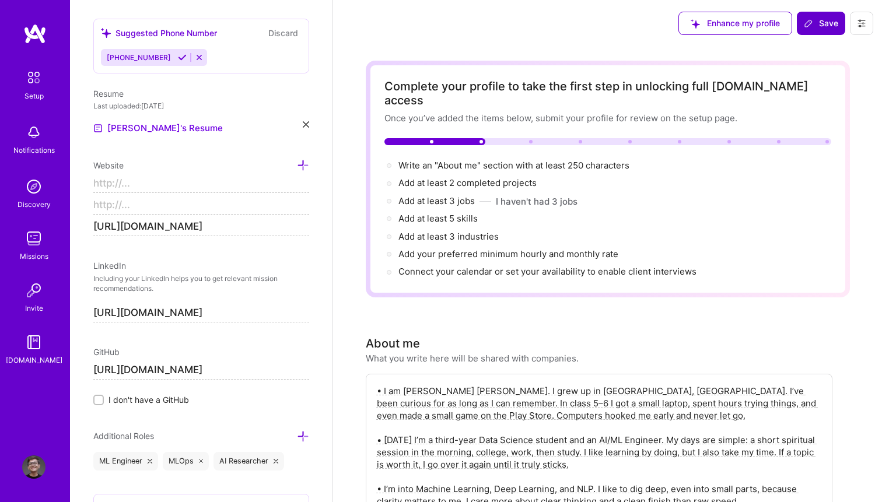
type input "https://"
click at [807, 28] on span "Save" at bounding box center [821, 24] width 34 height 12
drag, startPoint x: 169, startPoint y: 204, endPoint x: 60, endPoint y: 200, distance: 108.6
type input "https://"
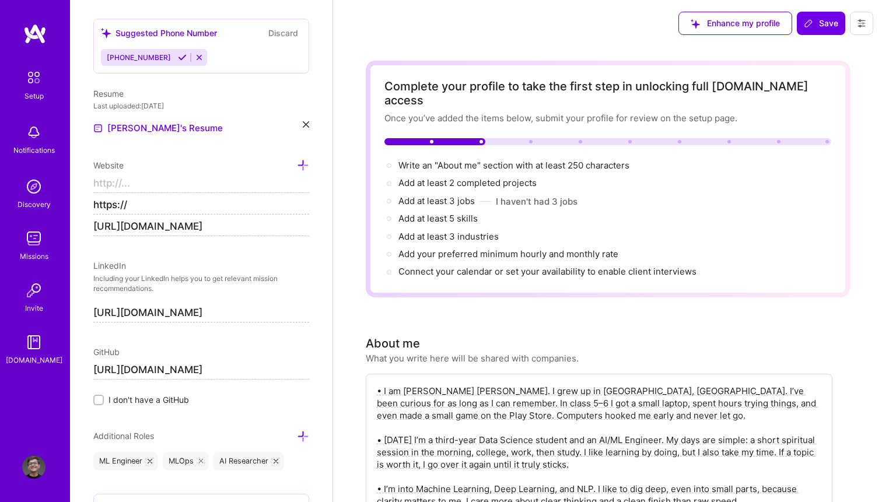
click at [204, 192] on input at bounding box center [201, 183] width 216 height 19
type input "https://"
click at [119, 228] on input "[URL][DOMAIN_NAME]" at bounding box center [201, 227] width 216 height 19
click at [813, 465] on span "websites: Invalid URL" at bounding box center [802, 464] width 88 height 12
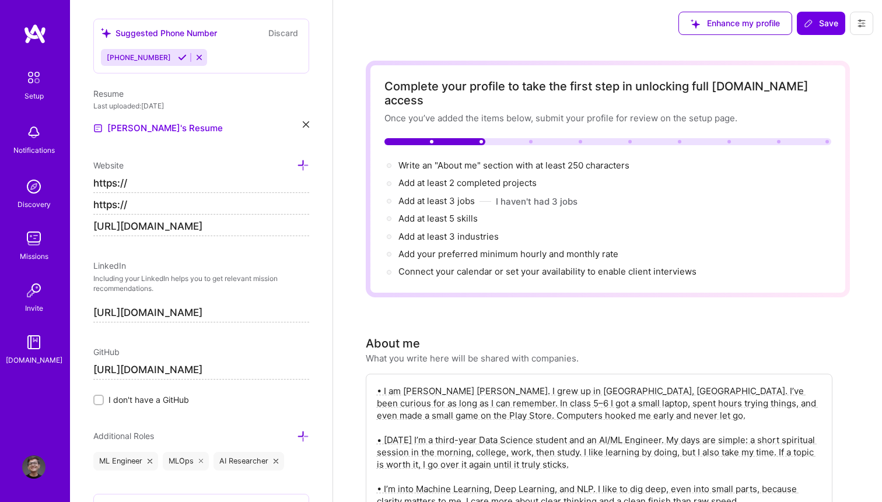
click at [271, 169] on div "Website" at bounding box center [201, 165] width 216 height 13
click at [301, 167] on icon at bounding box center [303, 165] width 12 height 12
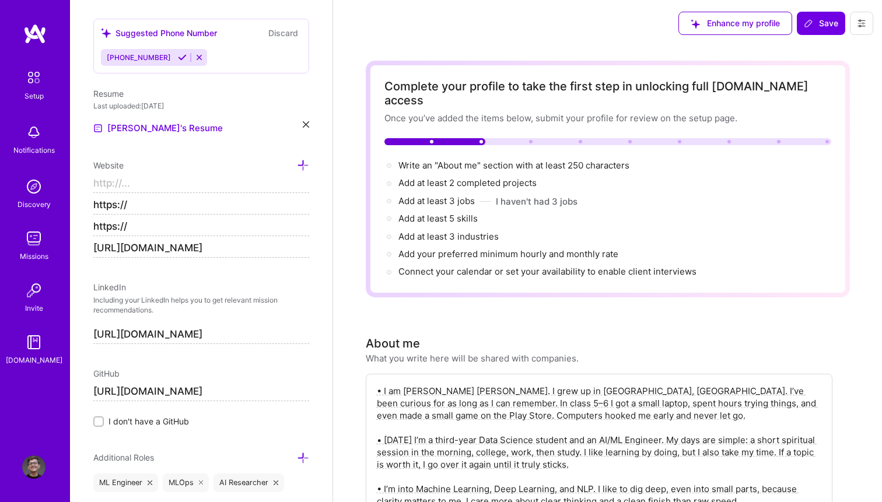
click at [274, 266] on div "Edit photo [PERSON_NAME] AI Engineer 1 Year Experience Location This is the loc…" at bounding box center [201, 251] width 263 height 502
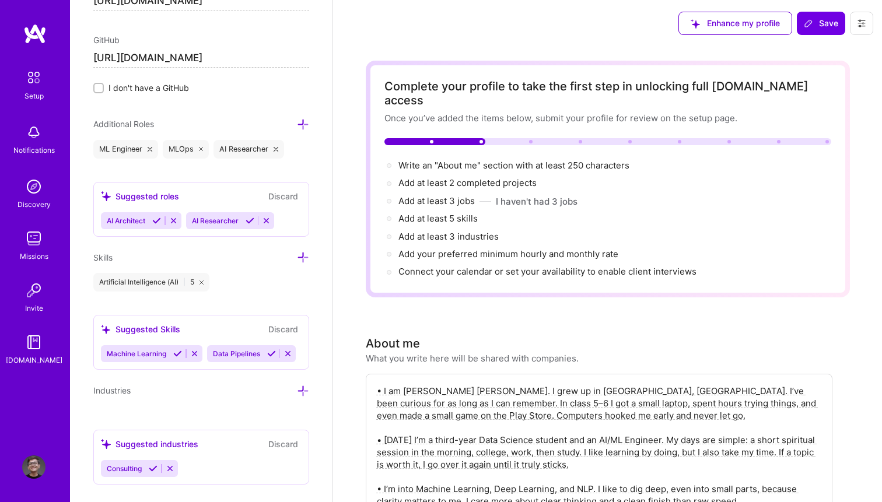
scroll to position [856, 0]
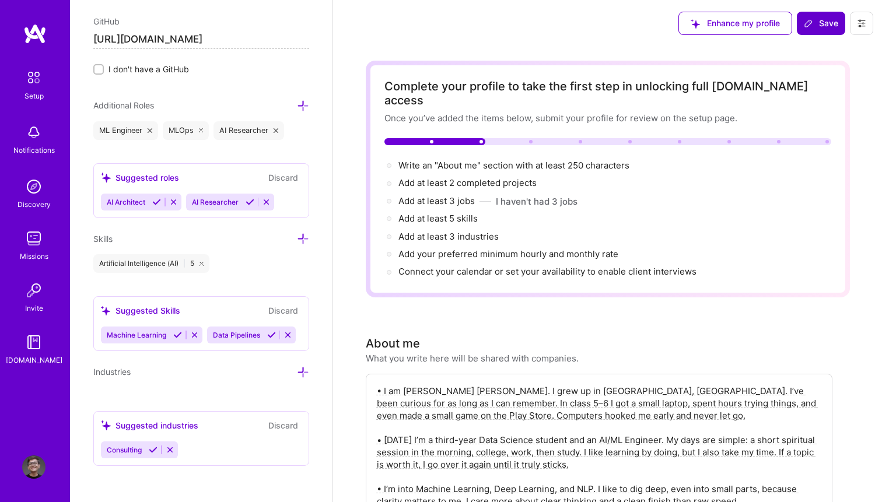
click at [832, 19] on span "Save" at bounding box center [821, 24] width 34 height 12
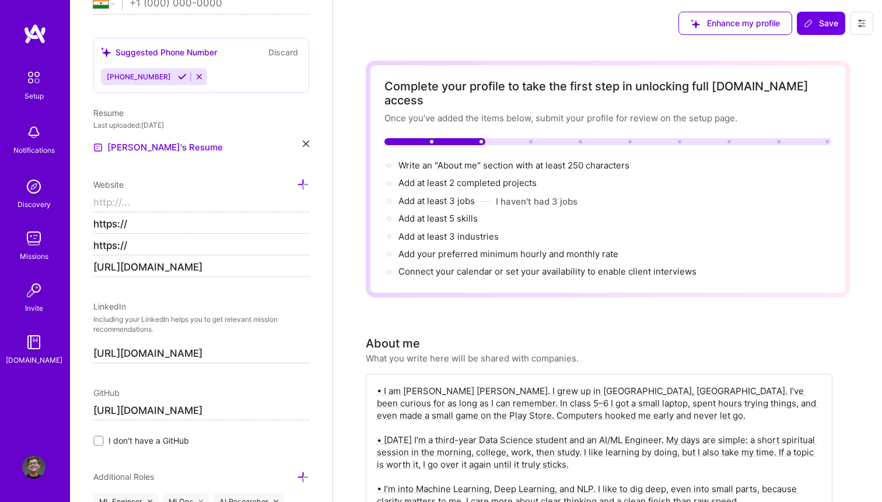
scroll to position [483, 0]
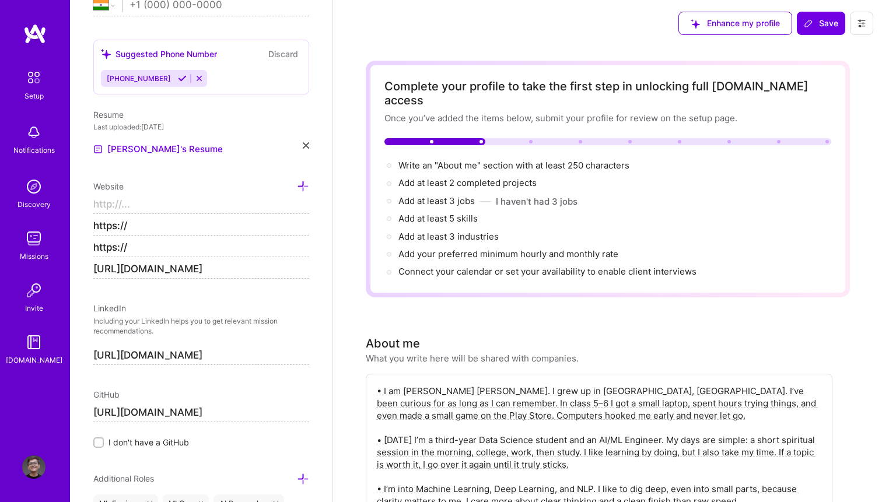
drag, startPoint x: 165, startPoint y: 225, endPoint x: 19, endPoint y: 226, distance: 146.5
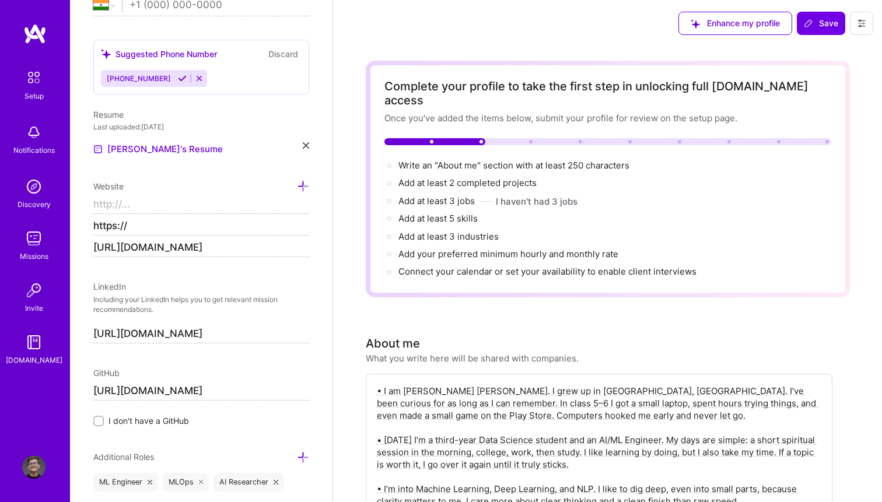
drag, startPoint x: 142, startPoint y: 223, endPoint x: 83, endPoint y: 224, distance: 58.9
click at [83, 224] on div "Edit photo [PERSON_NAME] AI Engineer 1 Year Experience Location This is the loc…" at bounding box center [201, 251] width 263 height 502
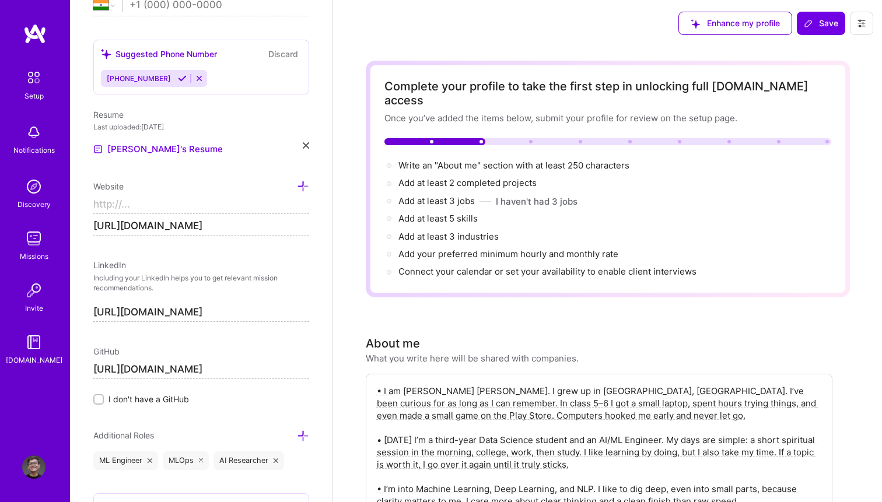
click at [172, 202] on input at bounding box center [201, 204] width 216 height 19
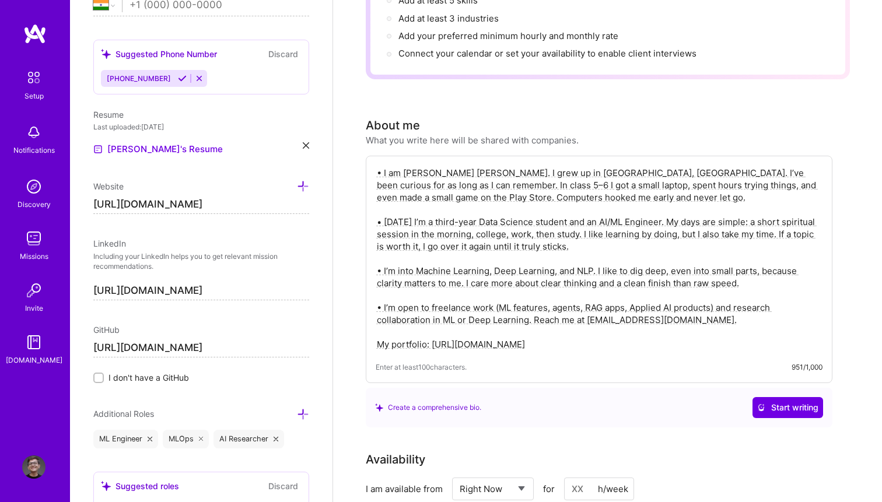
scroll to position [0, 0]
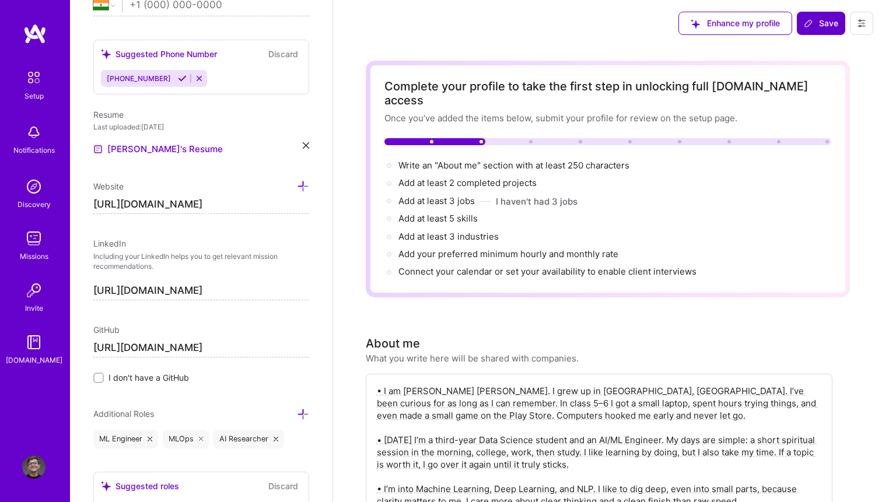
click at [825, 27] on span "Save" at bounding box center [821, 24] width 34 height 12
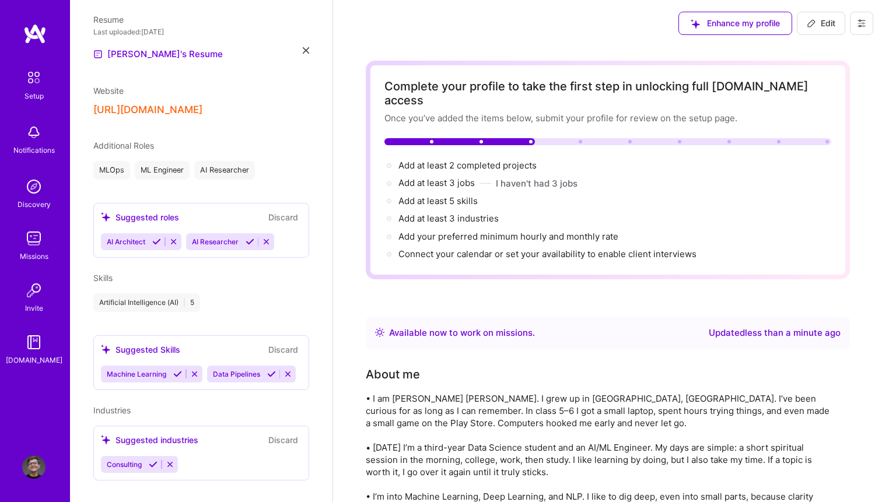
scroll to position [392, 0]
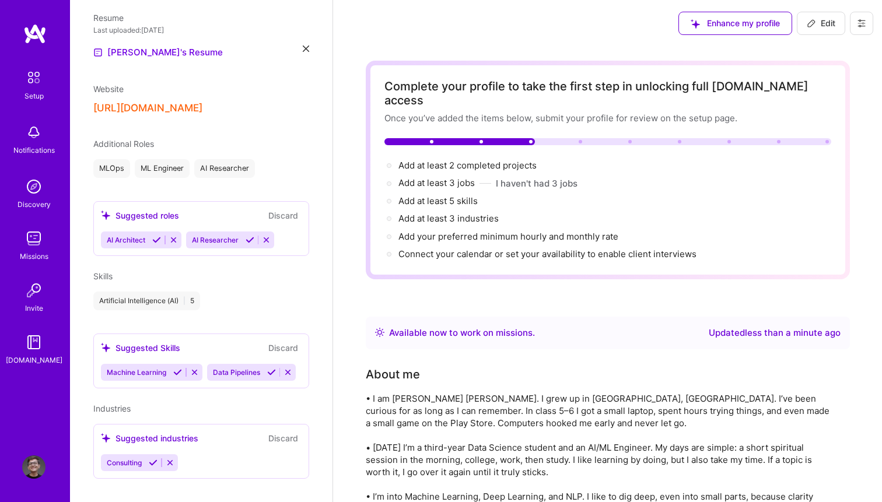
click at [38, 86] on img at bounding box center [34, 77] width 25 height 25
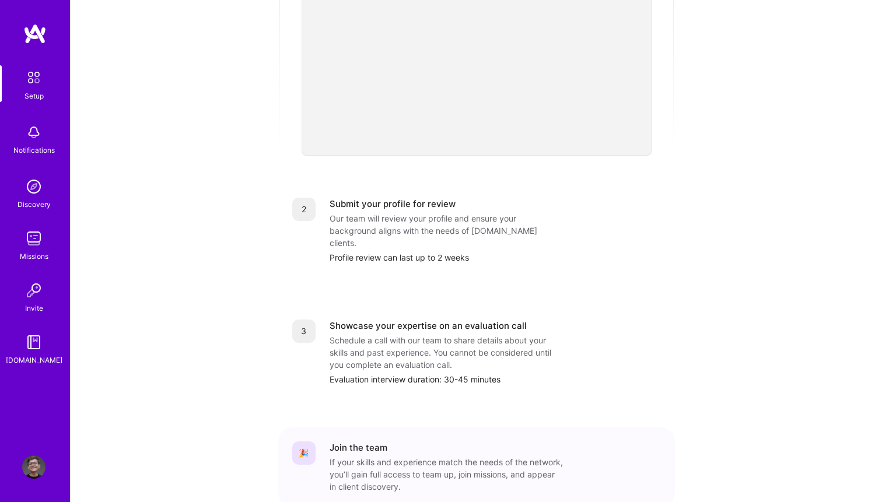
scroll to position [349, 0]
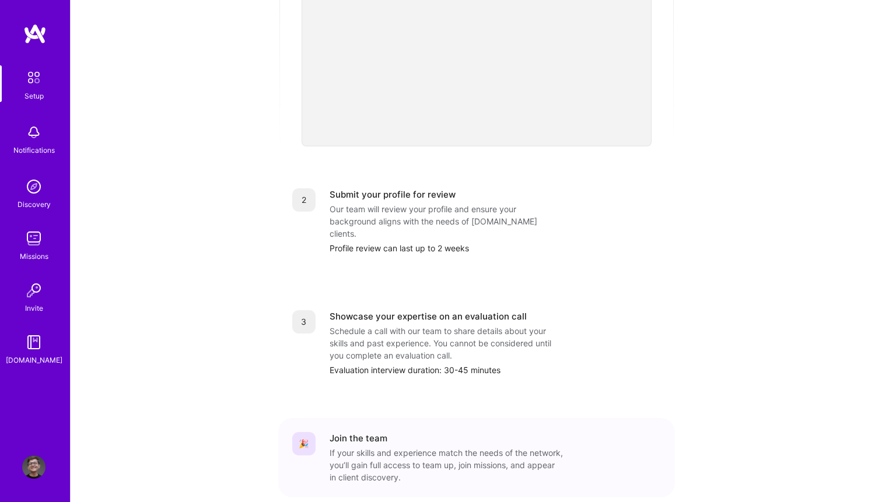
click at [38, 141] on img at bounding box center [33, 132] width 23 height 23
click at [32, 173] on div "Setup Notifications Discovery Missions Invite [DOMAIN_NAME]" at bounding box center [35, 215] width 70 height 301
click at [30, 193] on img at bounding box center [33, 186] width 23 height 23
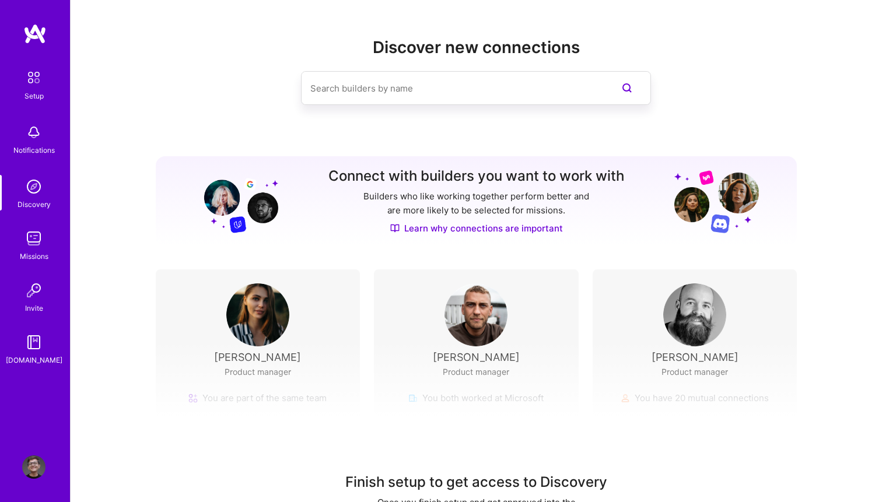
scroll to position [55, 0]
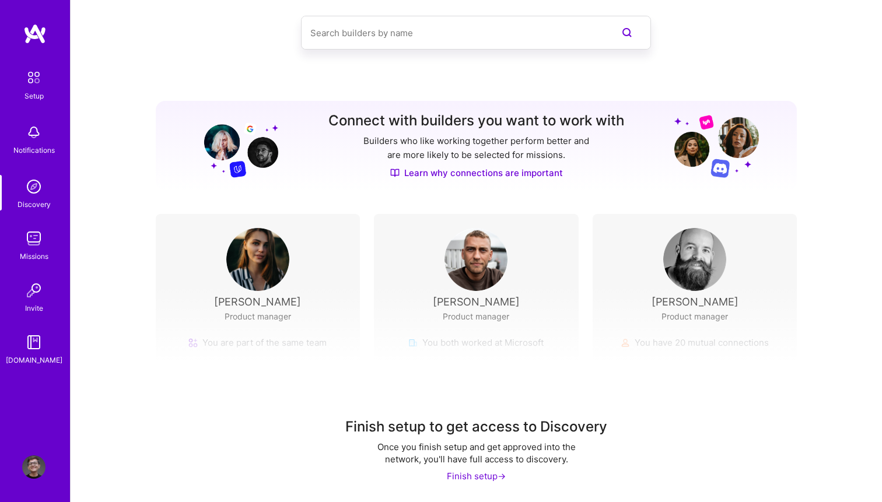
click at [37, 292] on img at bounding box center [33, 290] width 23 height 23
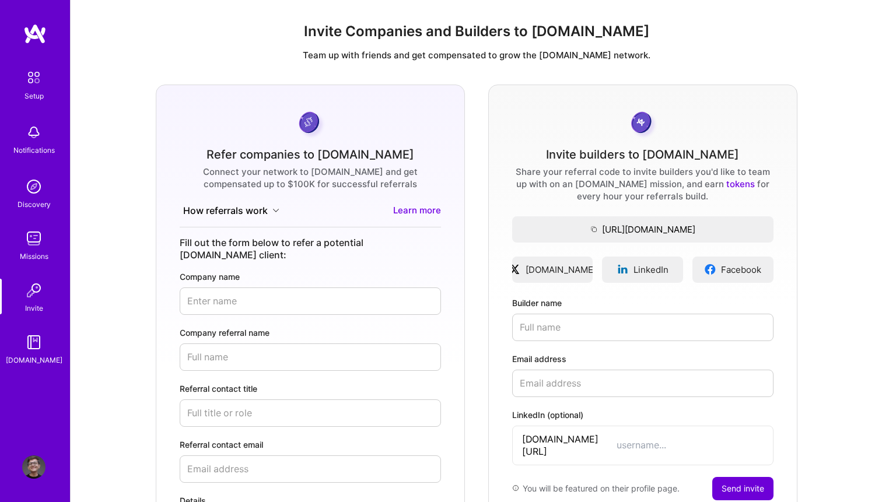
click at [47, 88] on link "Setup" at bounding box center [34, 83] width 72 height 37
